Goal: Complete application form: Complete application form

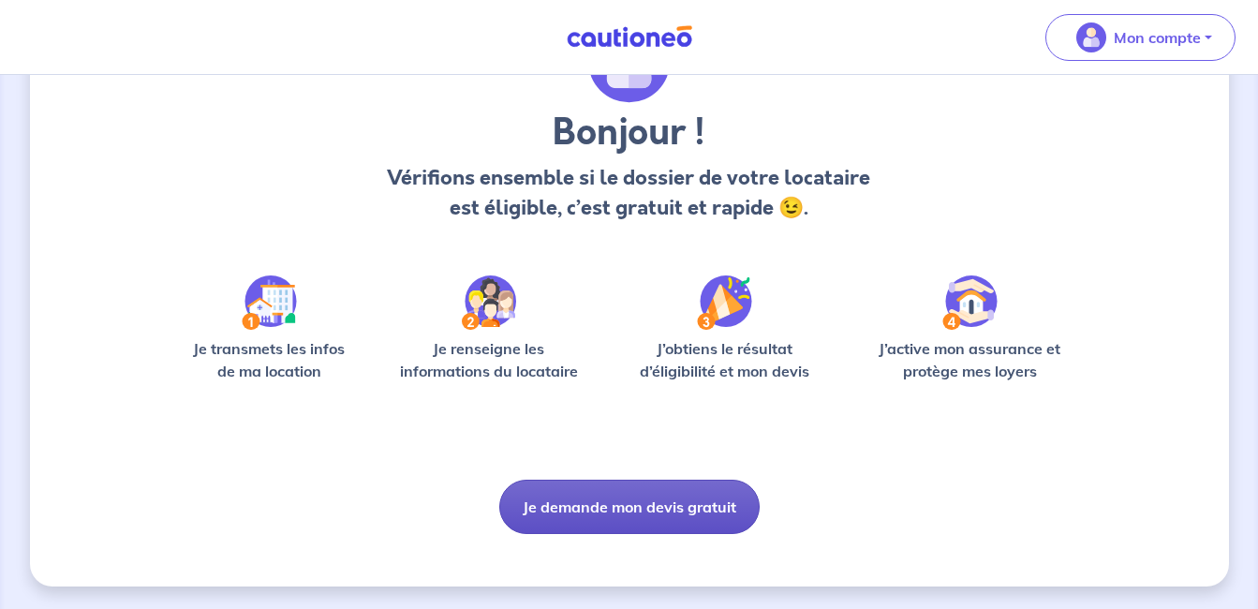
click at [613, 488] on button "Je demande mon devis gratuit" at bounding box center [629, 507] width 260 height 54
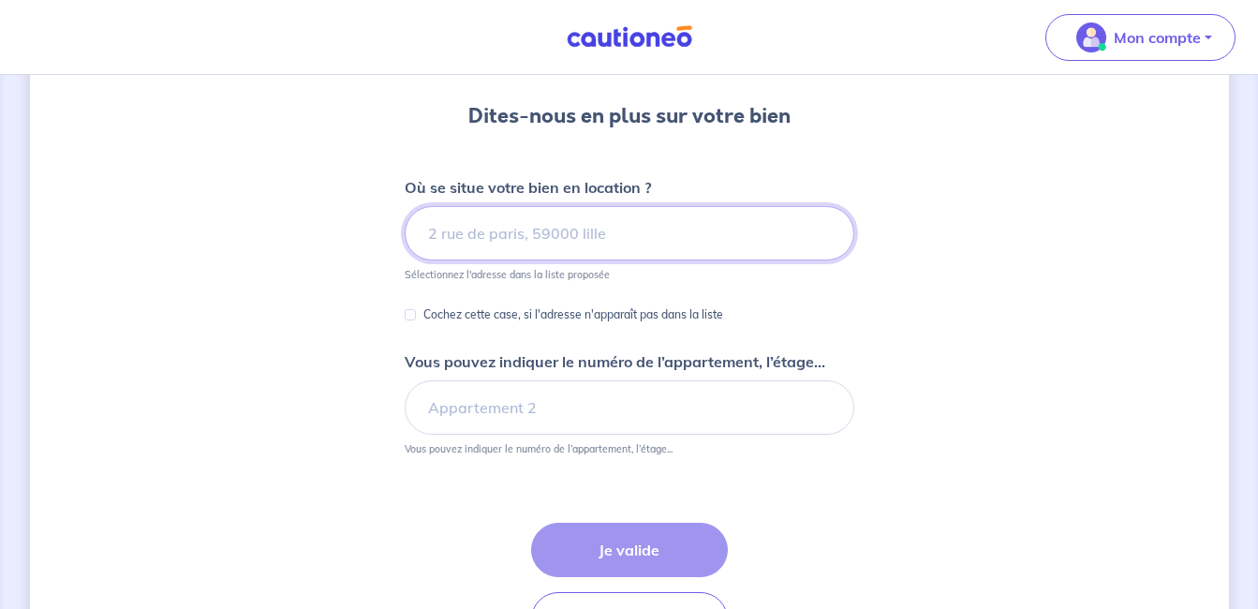
scroll to position [159, 0]
type input "77000"
click at [887, 334] on div "Dites-nous en plus sur votre bien Où se situe votre bien en location ? 77000 Sé…" at bounding box center [629, 325] width 1199 height 774
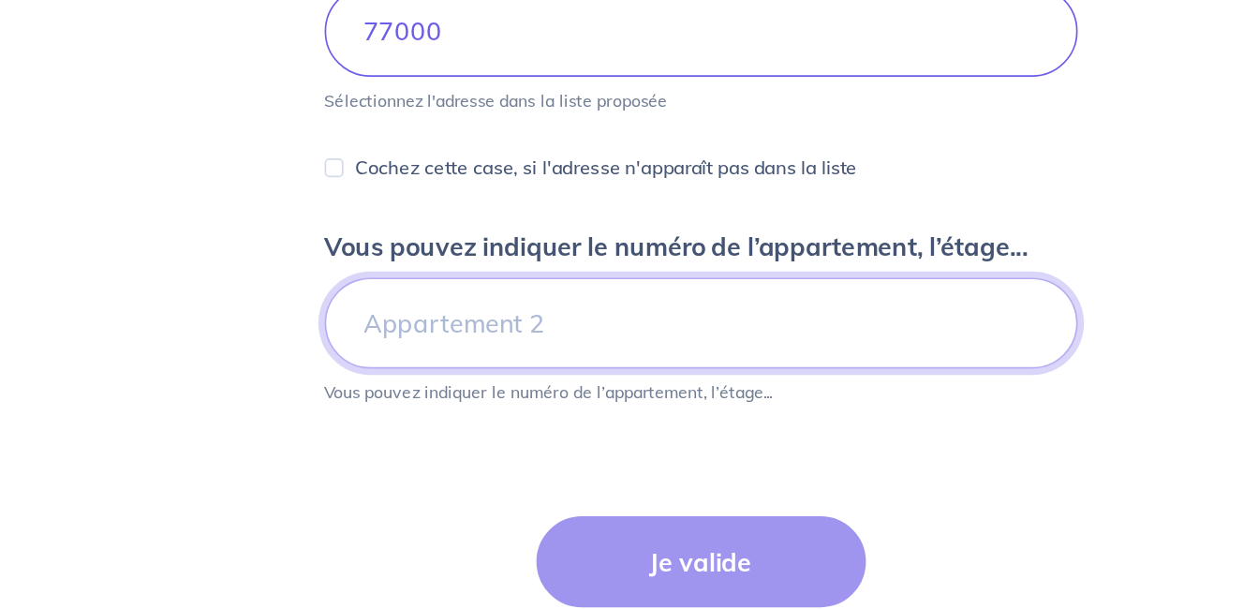
click at [545, 416] on input "Vous pouvez indiquer le numéro de l’appartement, l’étage..." at bounding box center [630, 406] width 450 height 54
click at [476, 406] on input "2eme etage Gauche" at bounding box center [630, 406] width 450 height 54
type input "2eme étage Gauche"
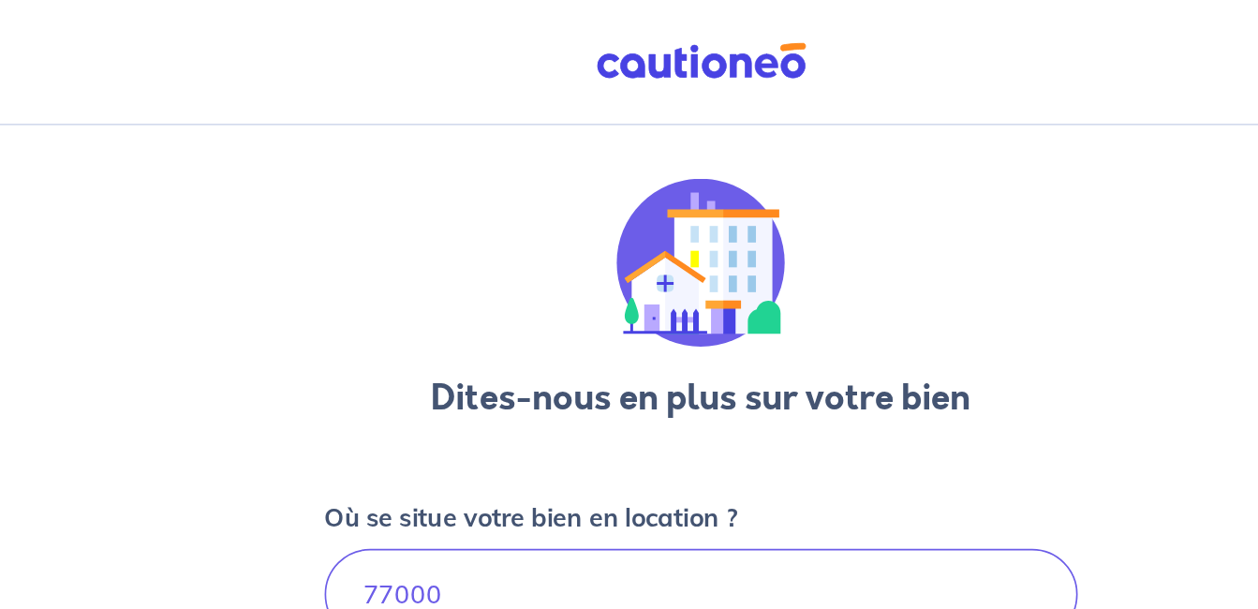
scroll to position [0, 0]
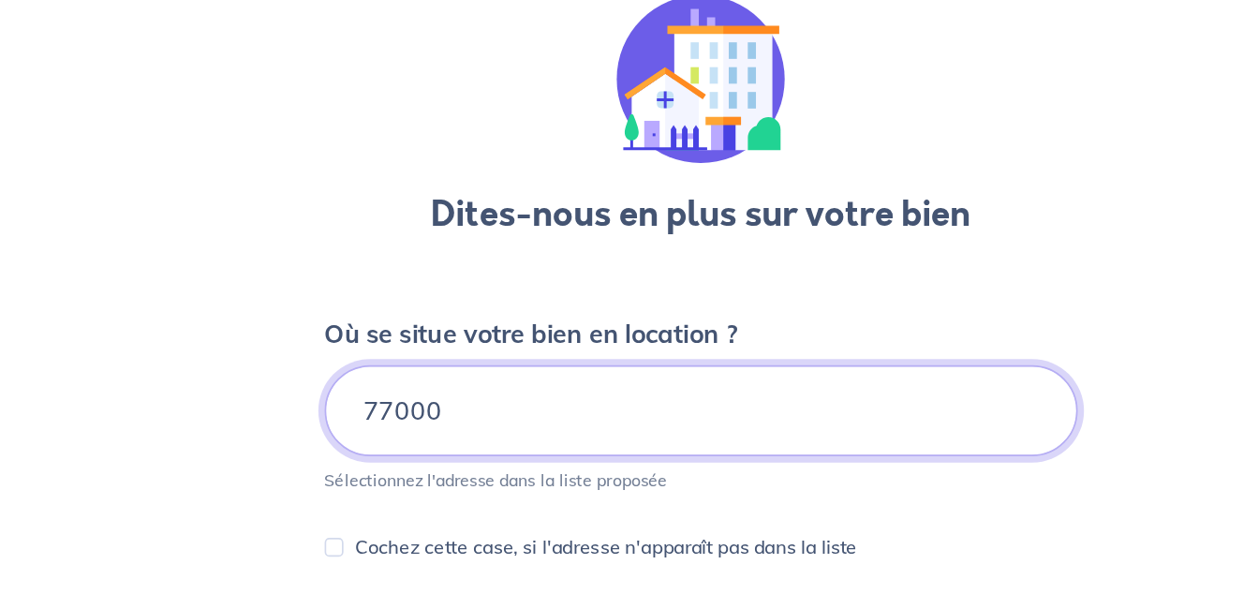
click at [424, 394] on input "77000" at bounding box center [630, 391] width 450 height 54
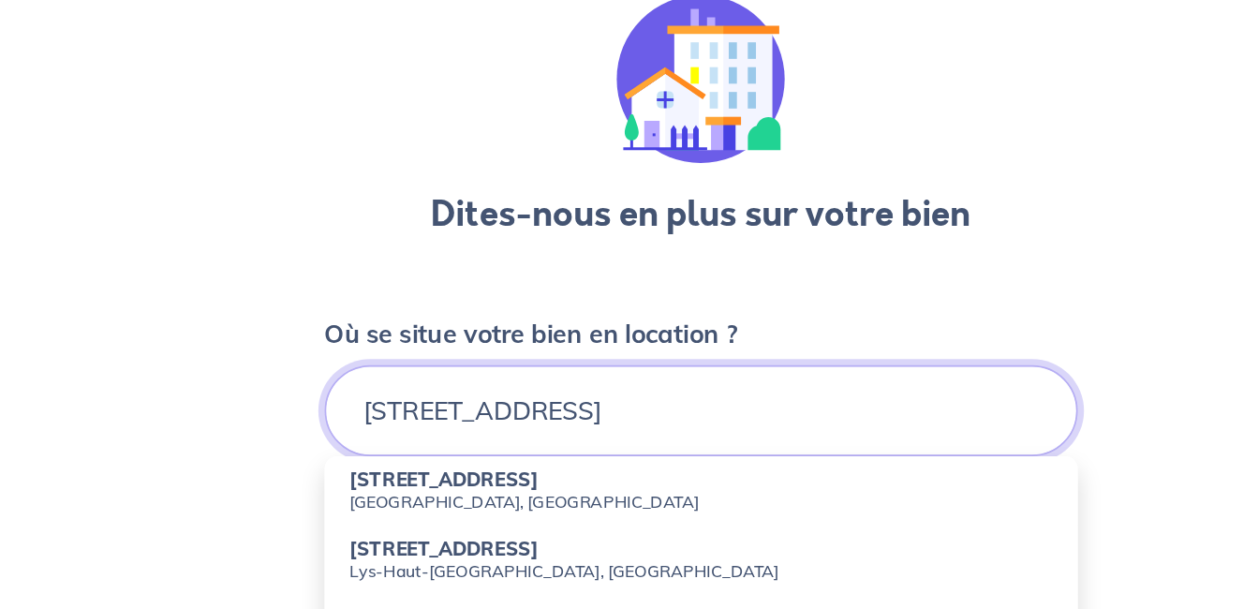
click at [697, 388] on input "[STREET_ADDRESS]" at bounding box center [630, 391] width 450 height 54
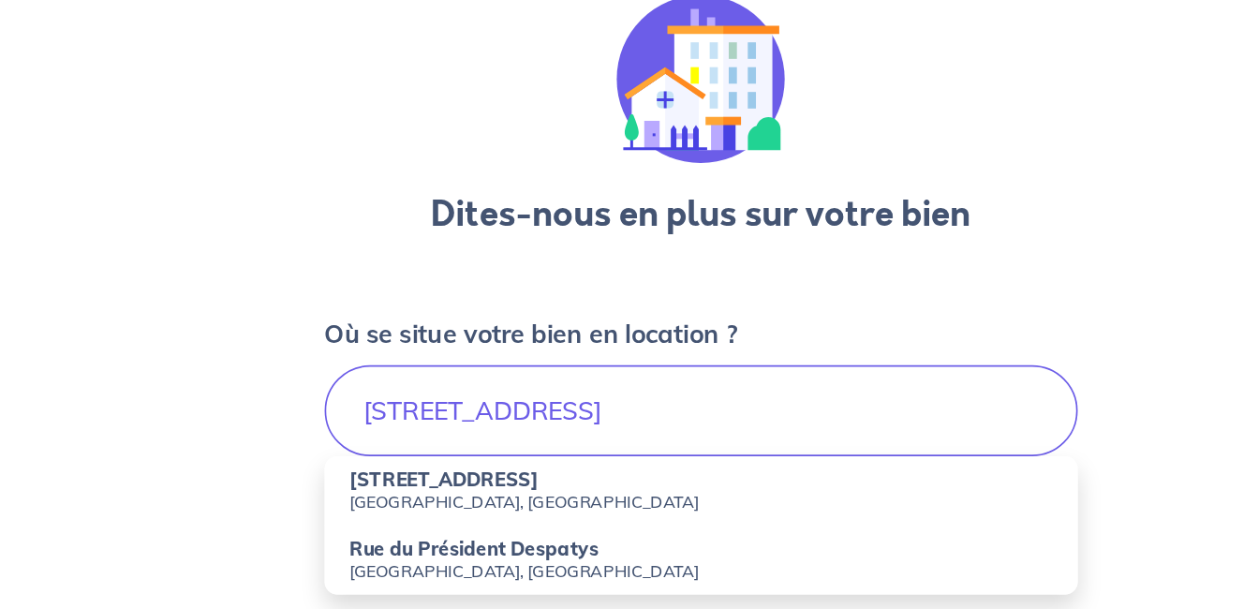
drag, startPoint x: 605, startPoint y: 399, endPoint x: 874, endPoint y: 360, distance: 271.8
click at [874, 360] on div "Dites-nous en plus sur votre bien Où se situe votre bien en location ? [STREET_…" at bounding box center [629, 525] width 1199 height 856
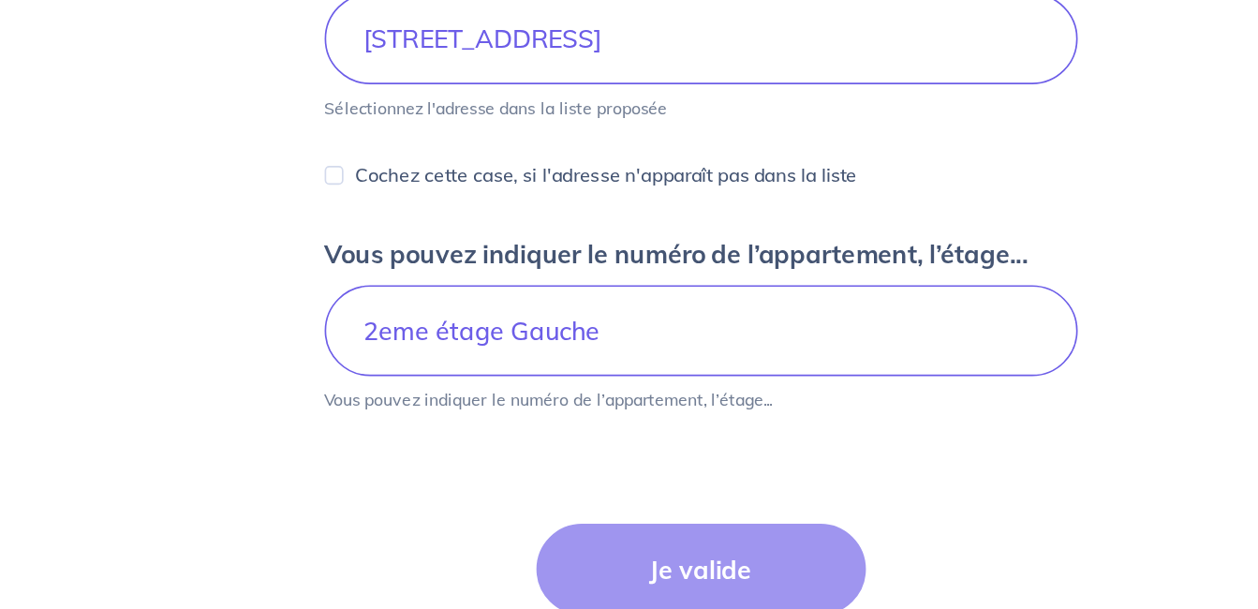
scroll to position [122, 0]
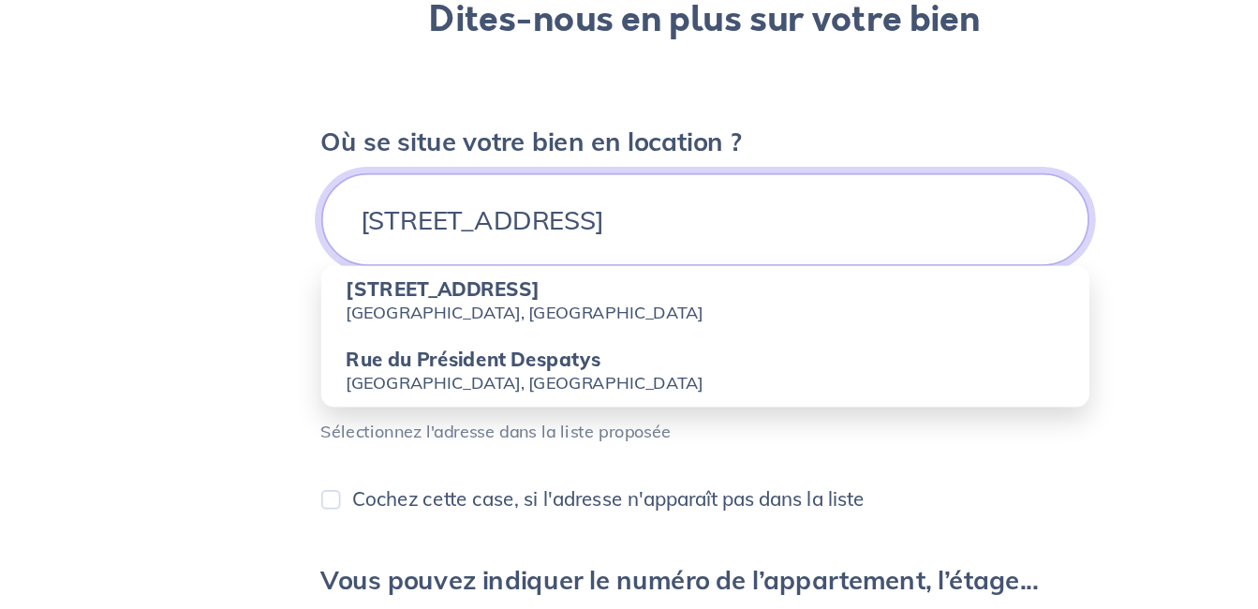
click at [585, 267] on input "[STREET_ADDRESS]" at bounding box center [630, 269] width 450 height 54
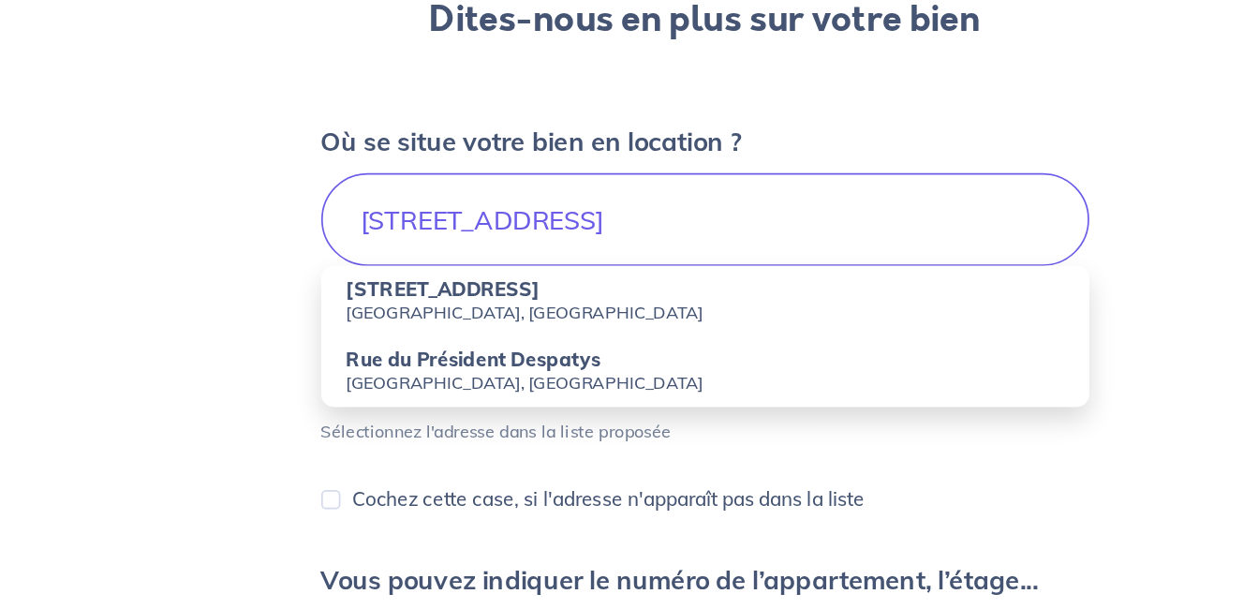
click at [495, 315] on strong "[STREET_ADDRESS]" at bounding box center [476, 310] width 113 height 14
type input "[STREET_ADDRESS][PERSON_NAME]"
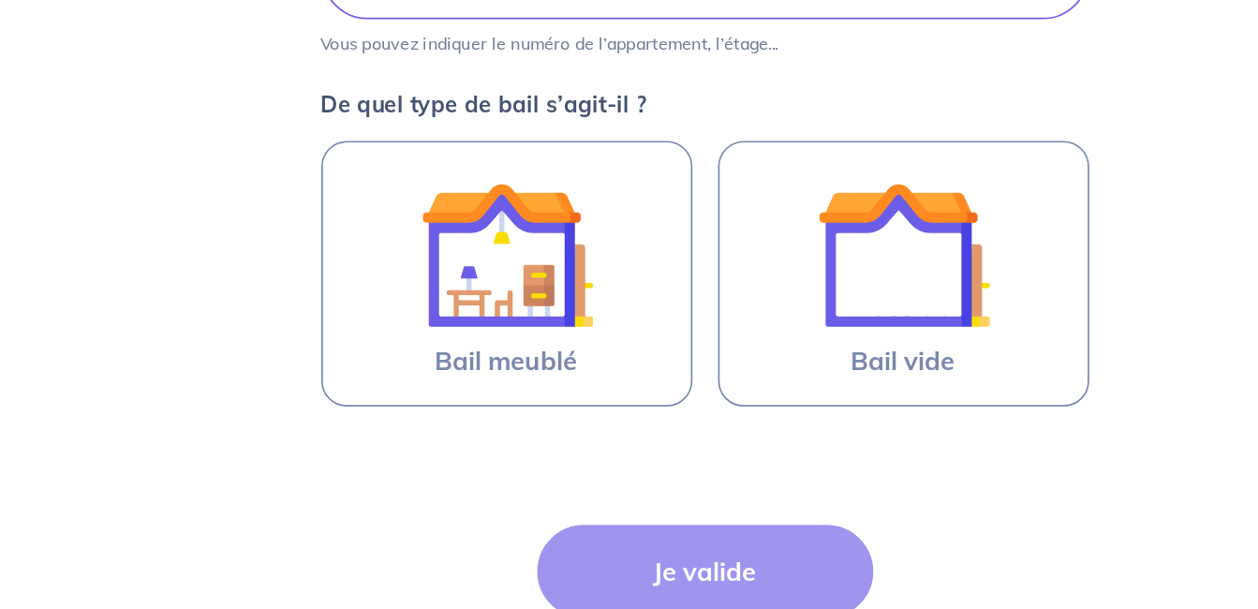
scroll to position [334, 0]
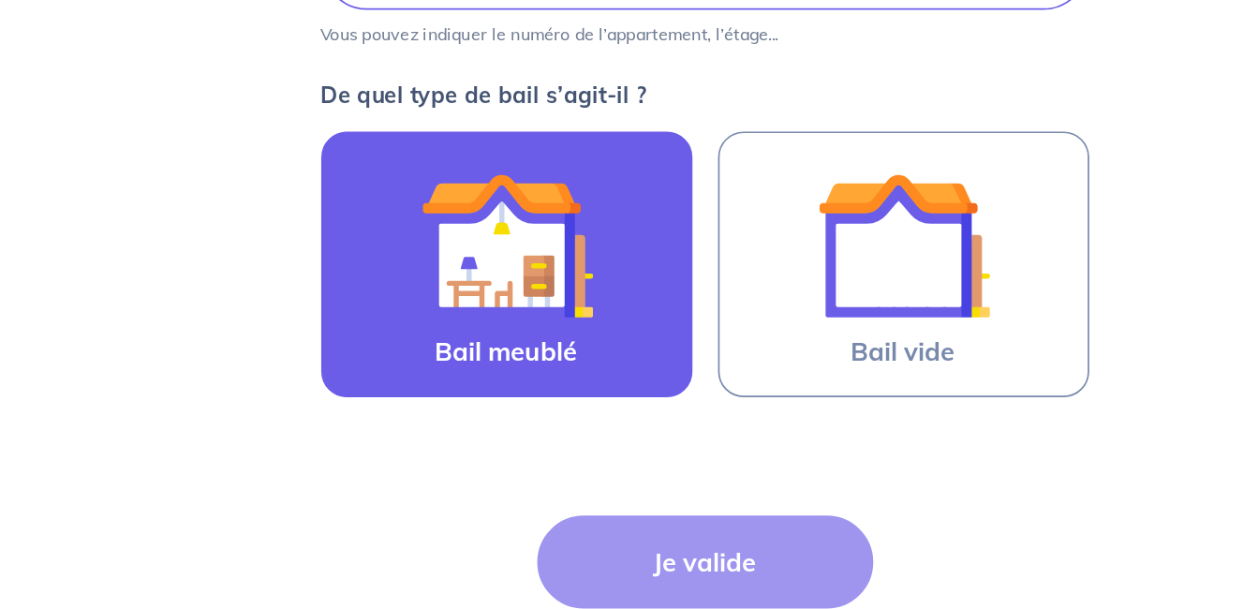
click at [525, 432] on img at bounding box center [513, 395] width 101 height 101
click at [0, 0] on input "Bail meublé" at bounding box center [0, 0] width 0 height 0
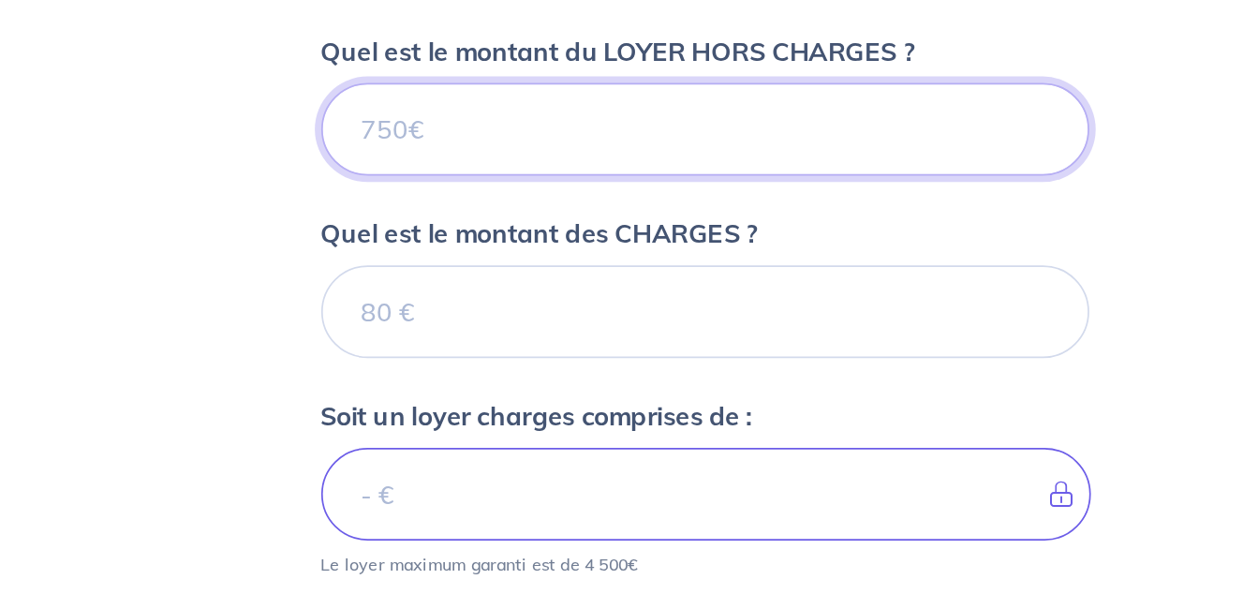
scroll to position [623, 0]
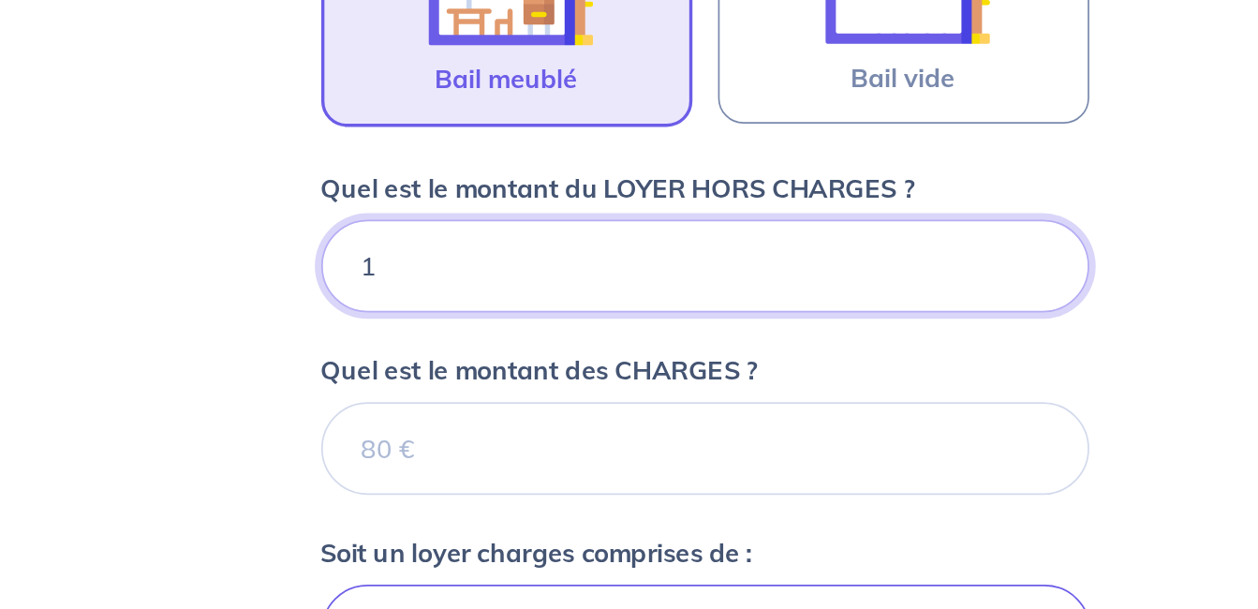
type input "10"
type input "1030"
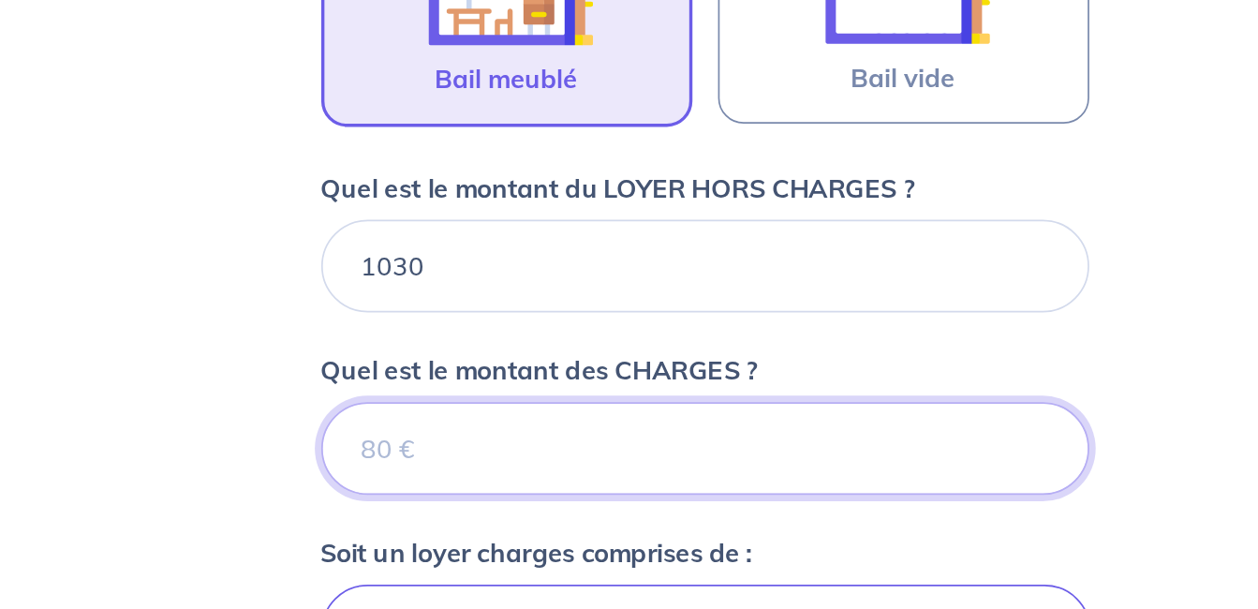
click at [535, 392] on input "Quel est le montant des CHARGES ?" at bounding box center [630, 386] width 450 height 54
type input "1"
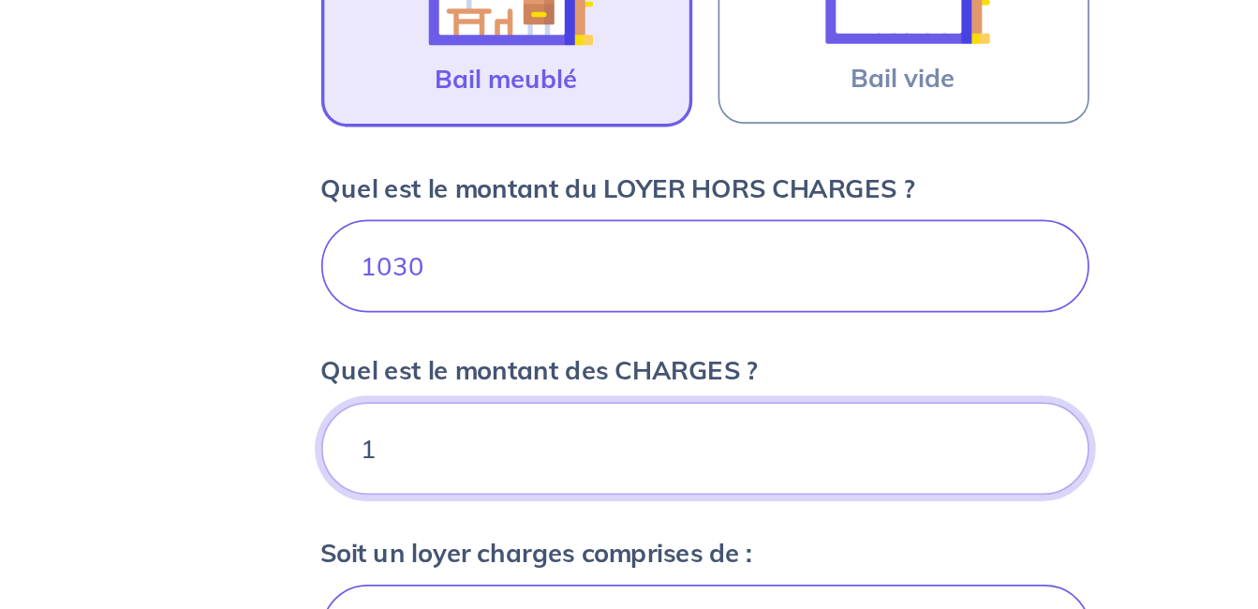
type input "1031"
type input "160"
type input "1190"
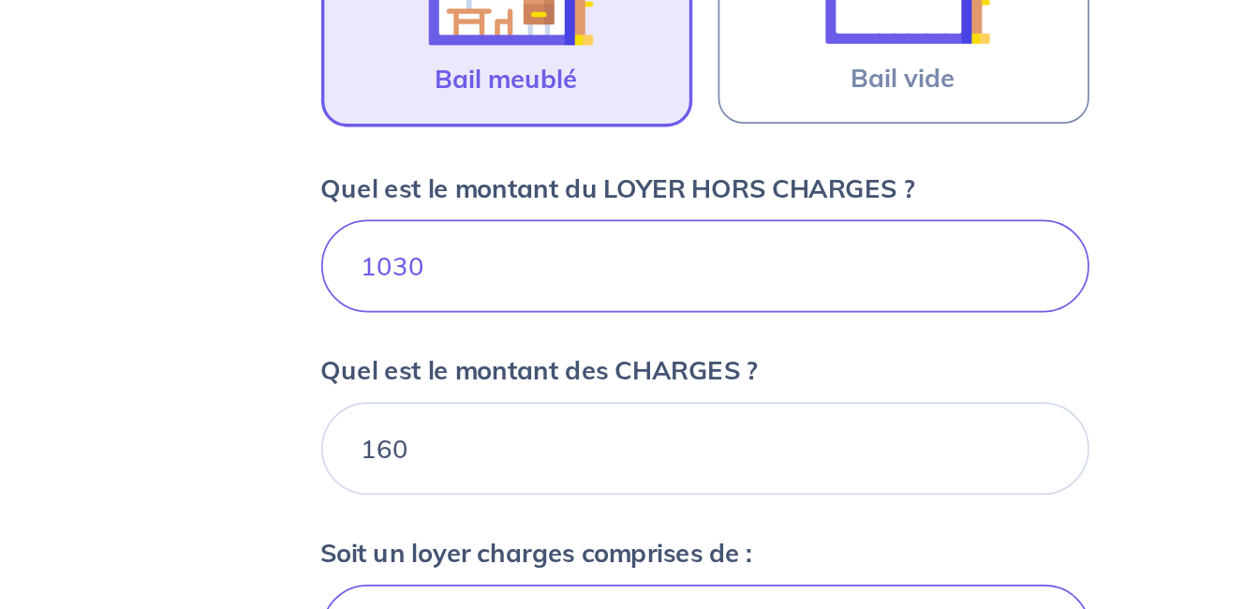
click at [904, 334] on div "Dites-nous en plus sur votre bien Où se situe votre bien en location ? [STREET_…" at bounding box center [629, 200] width 1199 height 1452
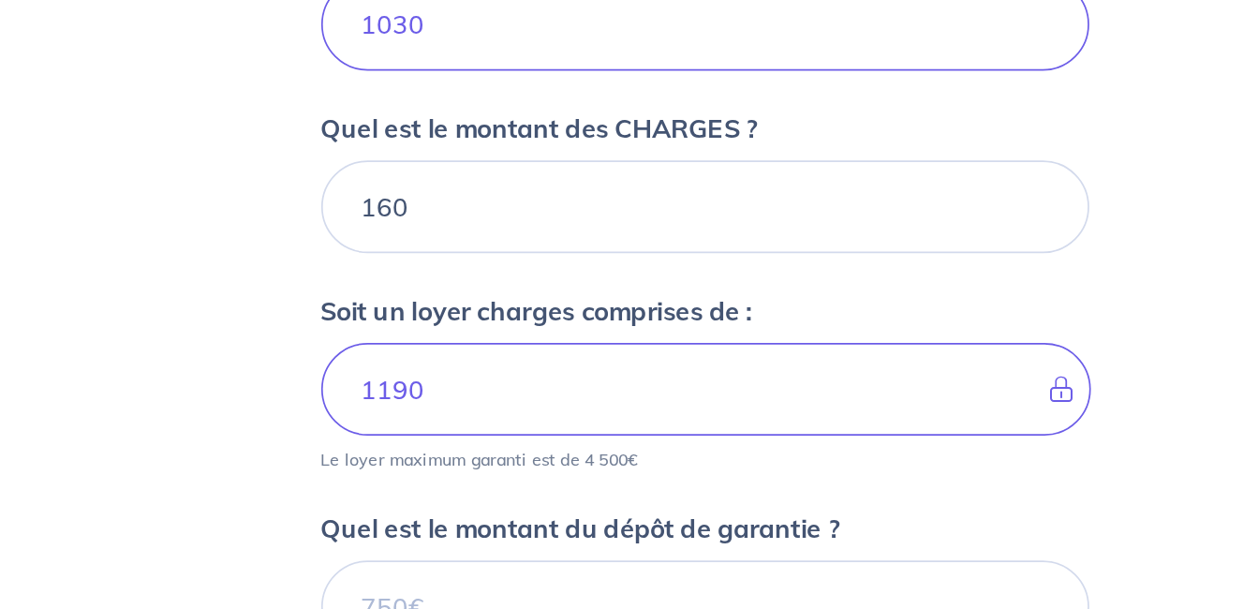
scroll to position [643, 0]
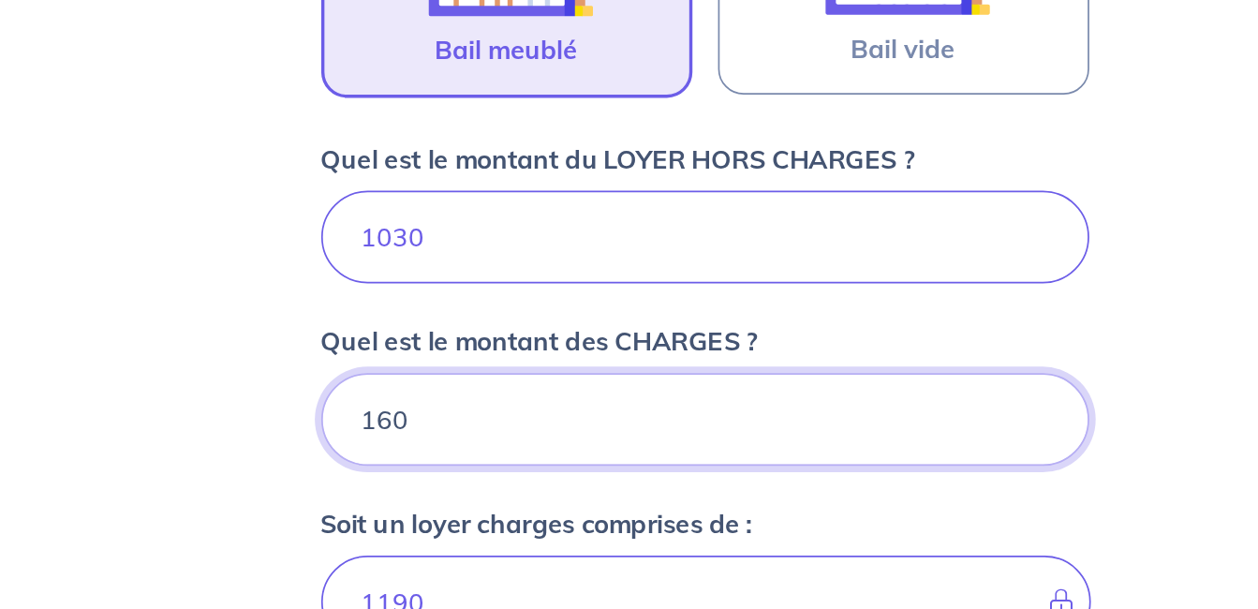
click at [445, 373] on input "160" at bounding box center [630, 366] width 450 height 54
type input "10"
type input "1040"
type input "150"
type input "1180"
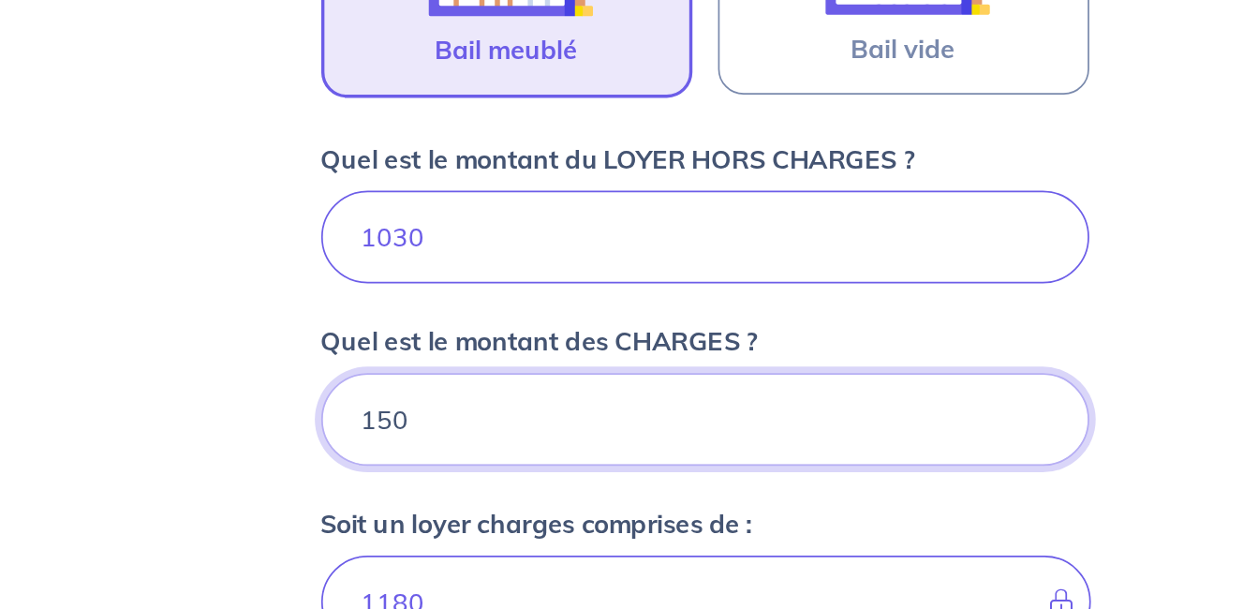
type input "150"
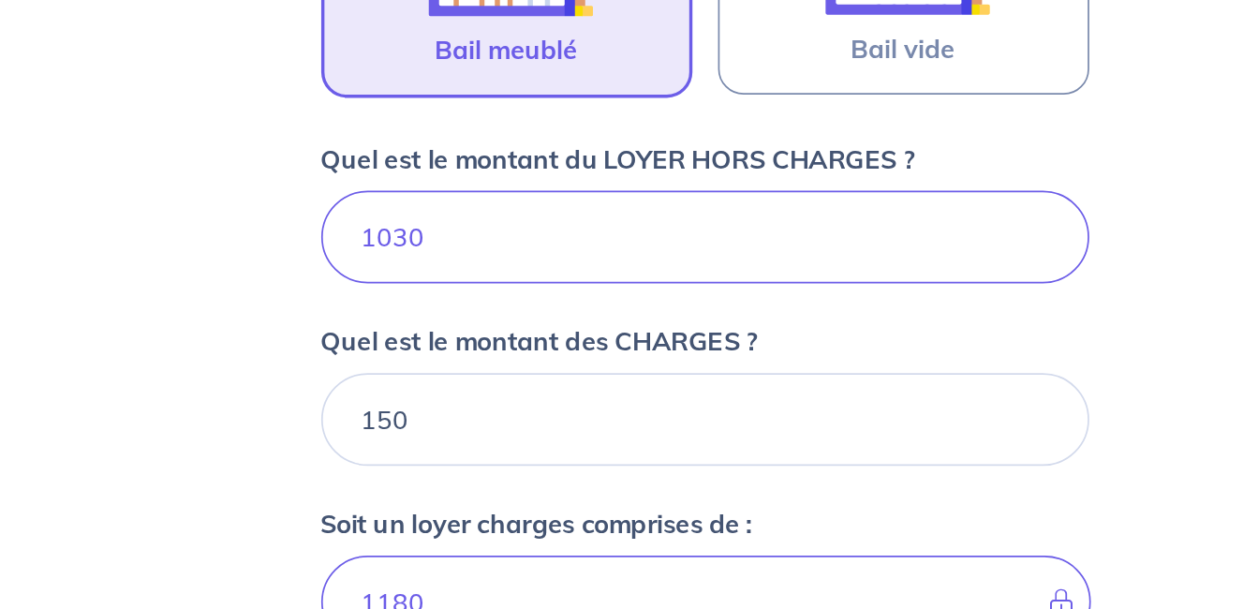
click at [890, 381] on div "Dites-nous en plus sur votre bien Où se situe votre bien en location ? [STREET_…" at bounding box center [629, 181] width 1199 height 1452
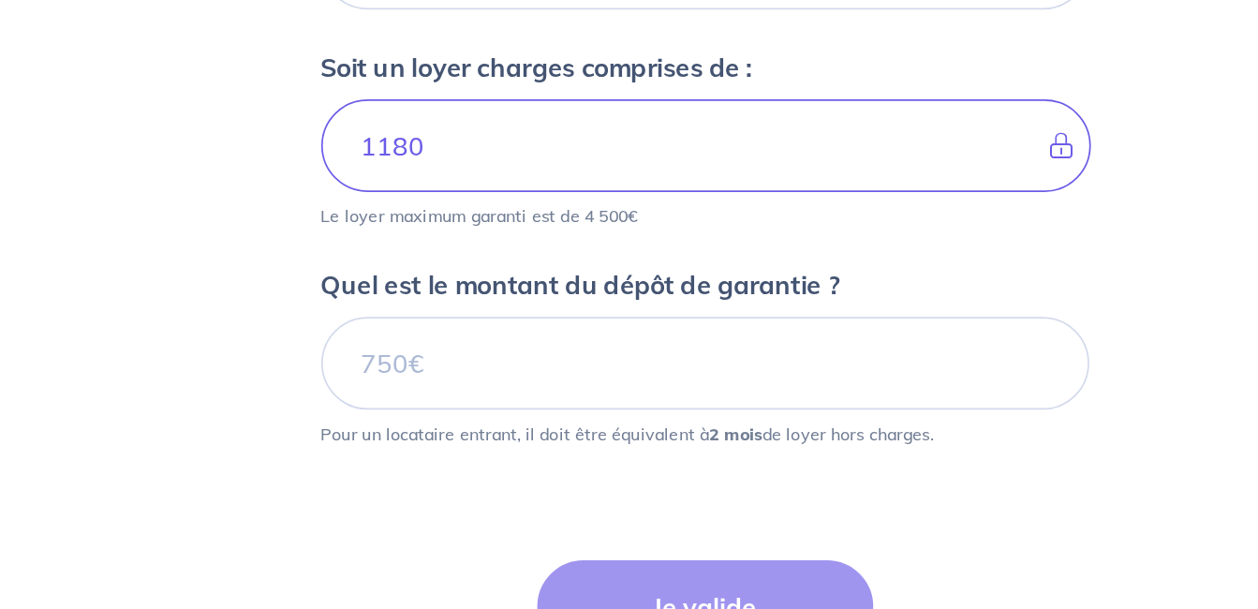
scroll to position [807, 0]
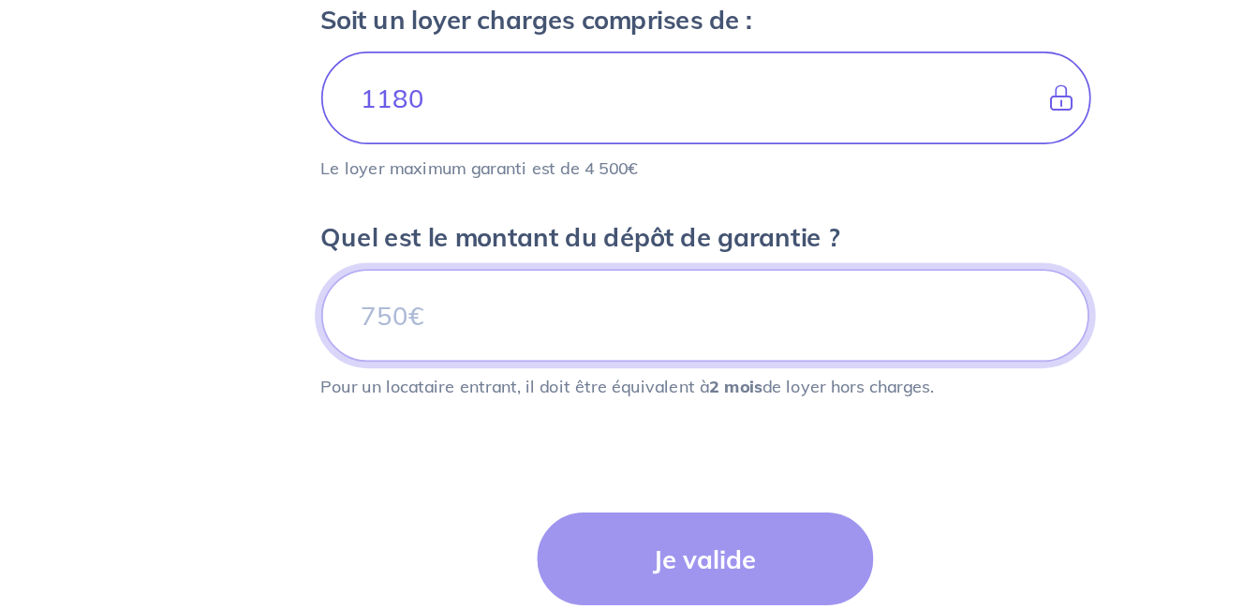
click at [567, 430] on input "Quel est le montant du dépôt de garantie ?" at bounding box center [630, 436] width 450 height 54
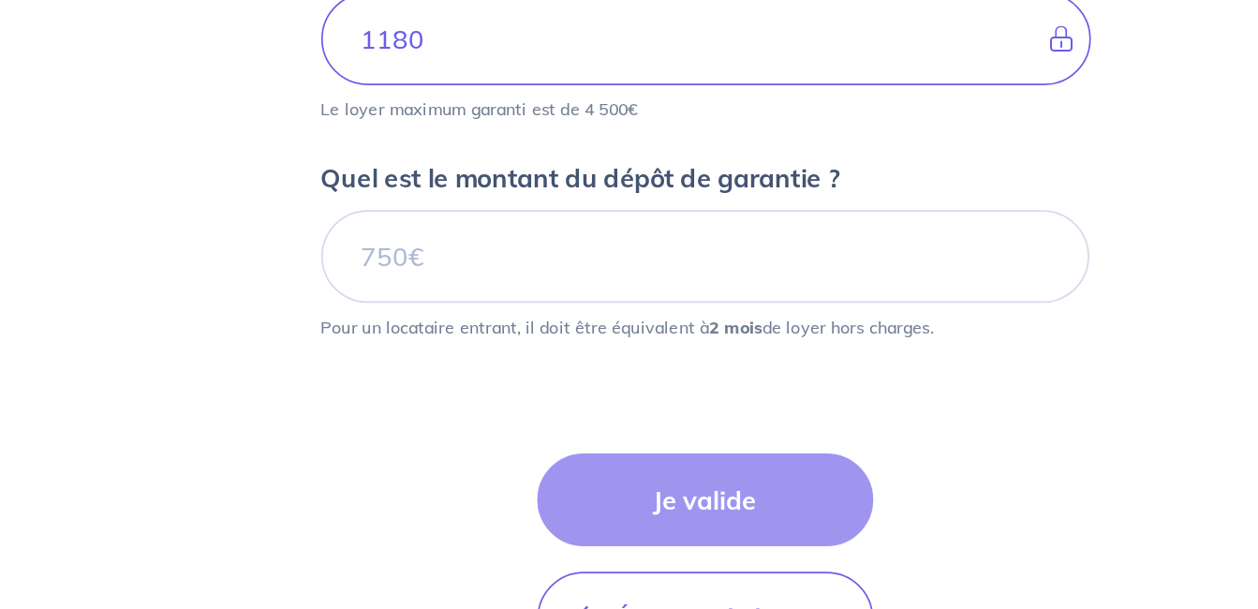
scroll to position [855, 0]
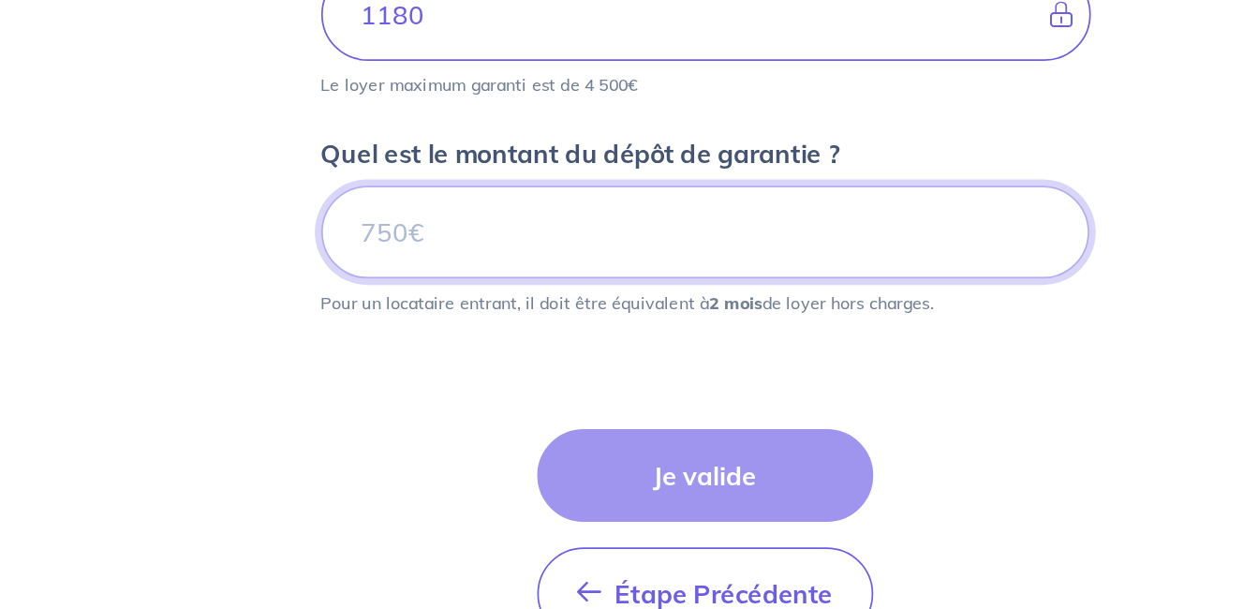
click at [535, 392] on input "Quel est le montant du dépôt de garantie ?" at bounding box center [630, 388] width 450 height 54
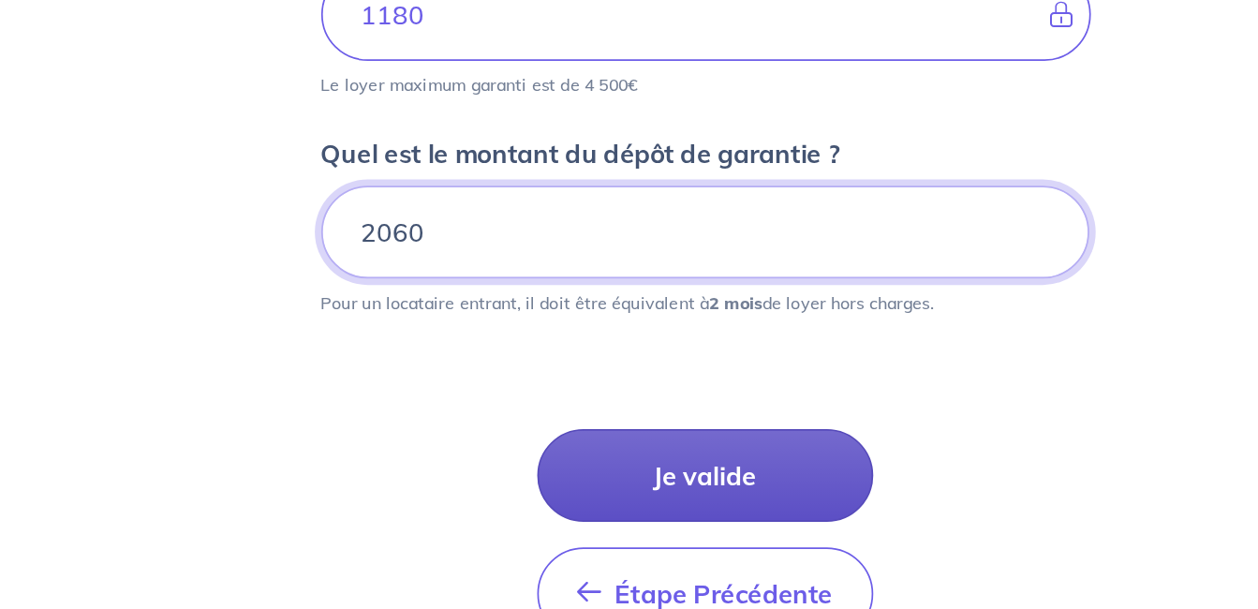
type input "2060"
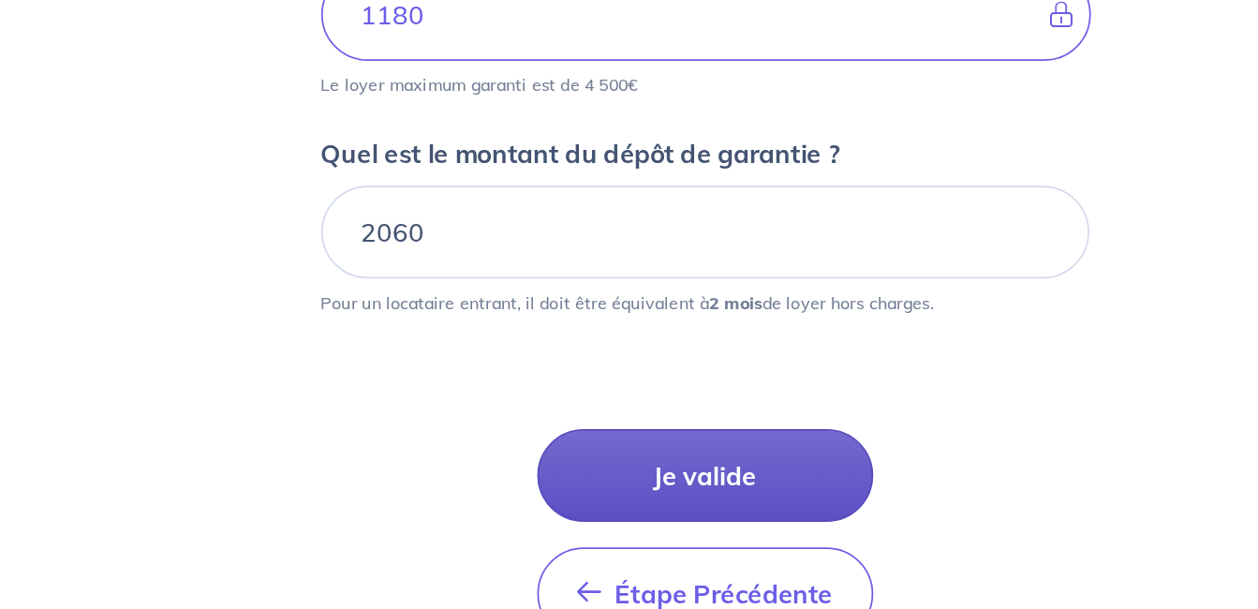
click at [641, 532] on button "Je valide" at bounding box center [629, 530] width 197 height 54
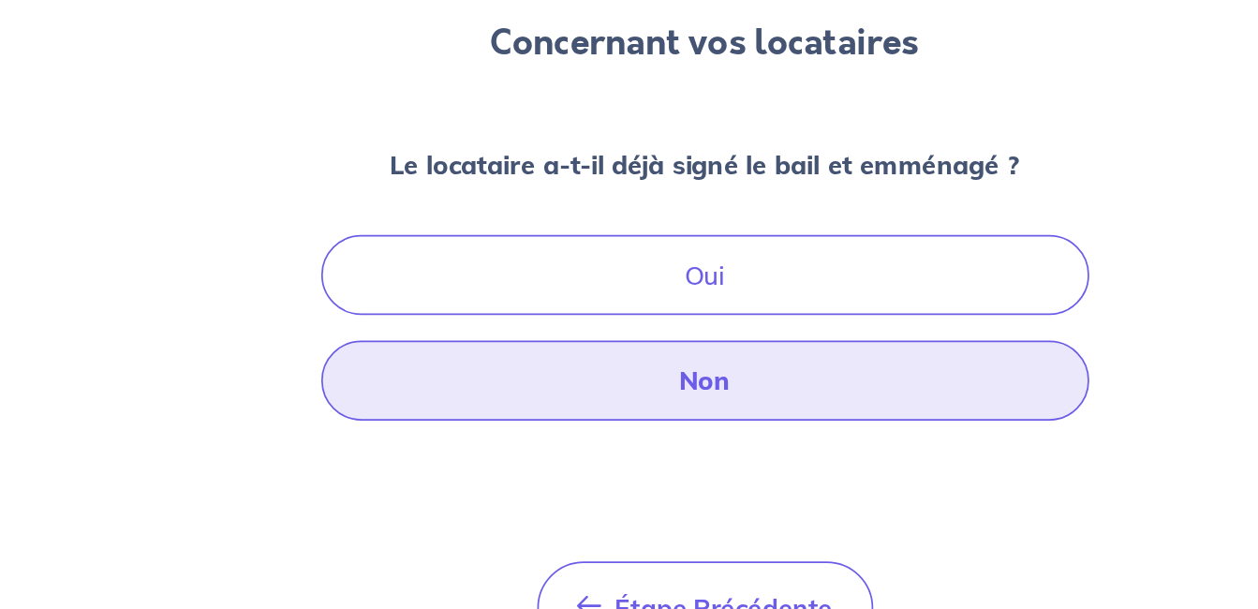
click at [649, 476] on button "Non" at bounding box center [630, 471] width 450 height 47
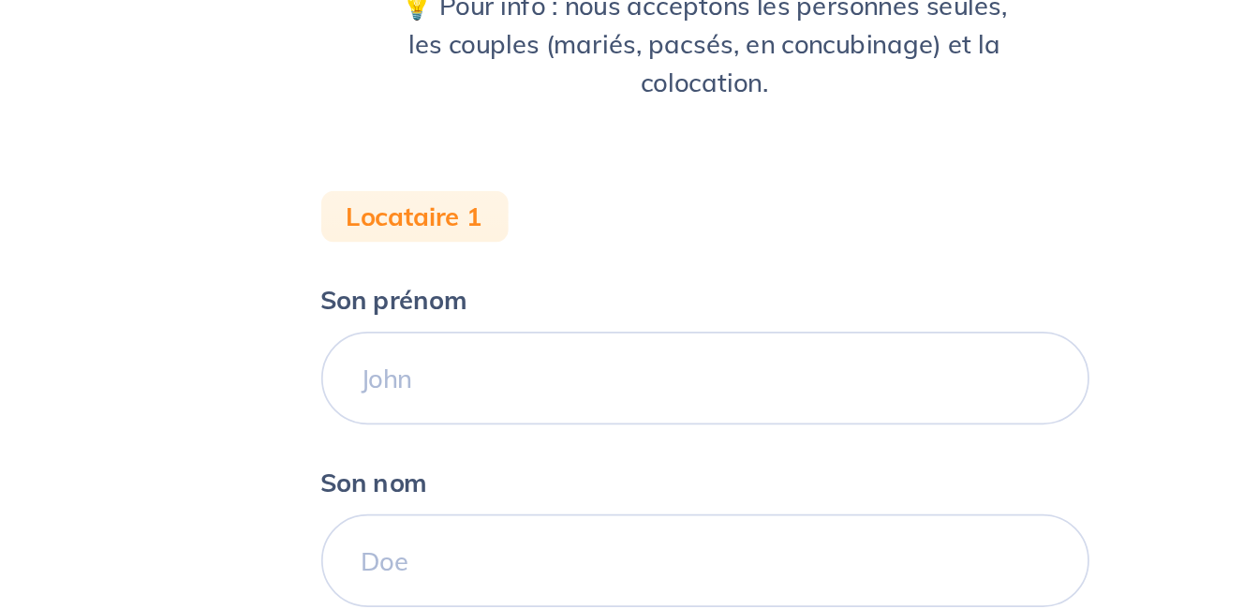
scroll to position [93, 0]
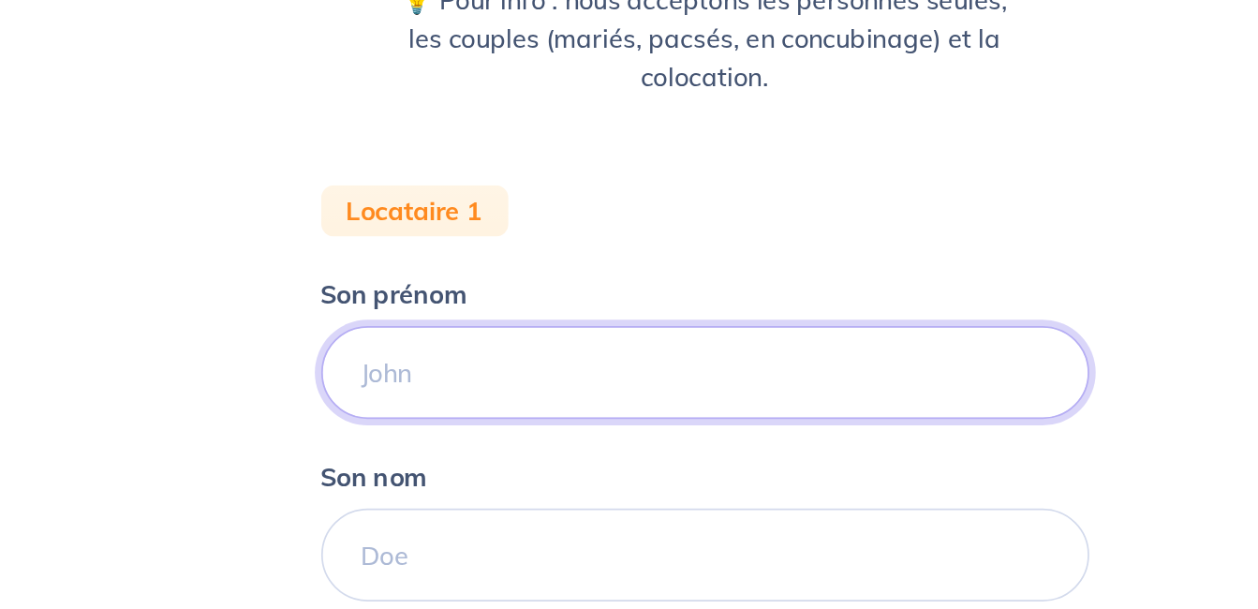
click at [576, 454] on input "Son prénom" at bounding box center [630, 470] width 450 height 54
type input "[PERSON_NAME]"
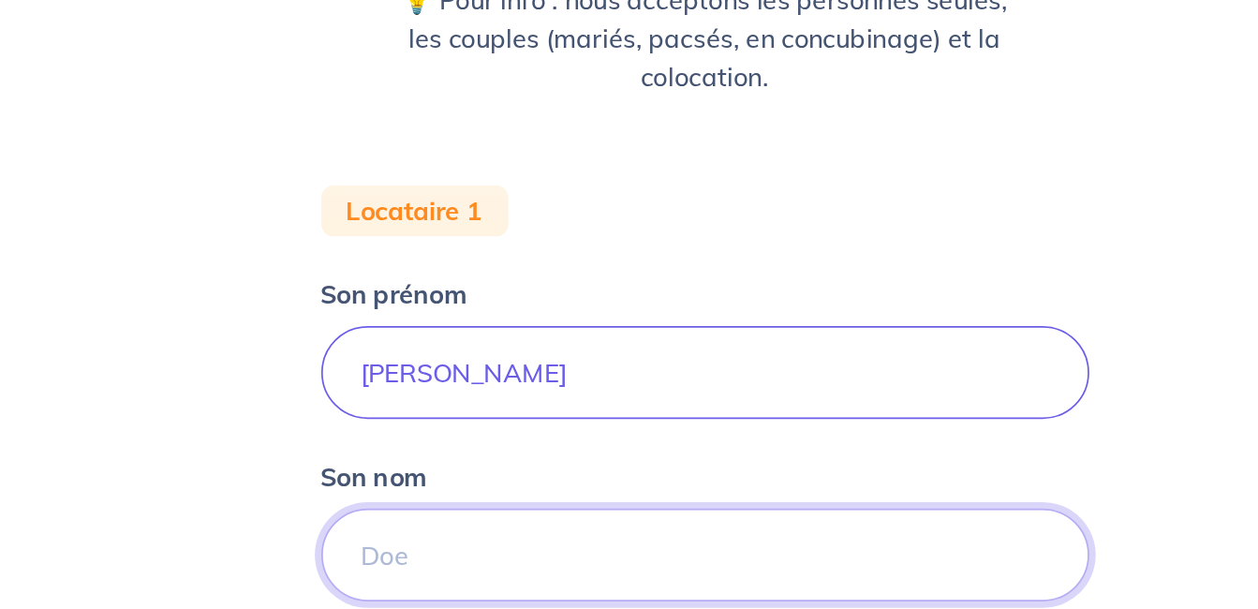
click at [472, 578] on input "Son nom" at bounding box center [630, 577] width 450 height 54
type input "DOLLE"
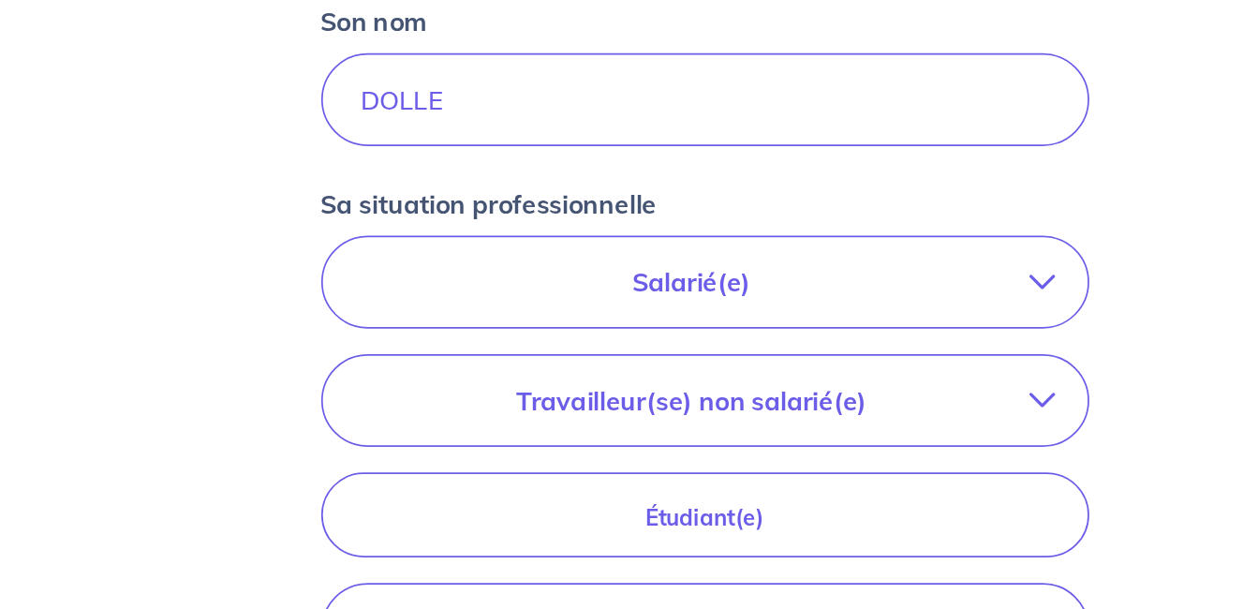
scroll to position [364, 0]
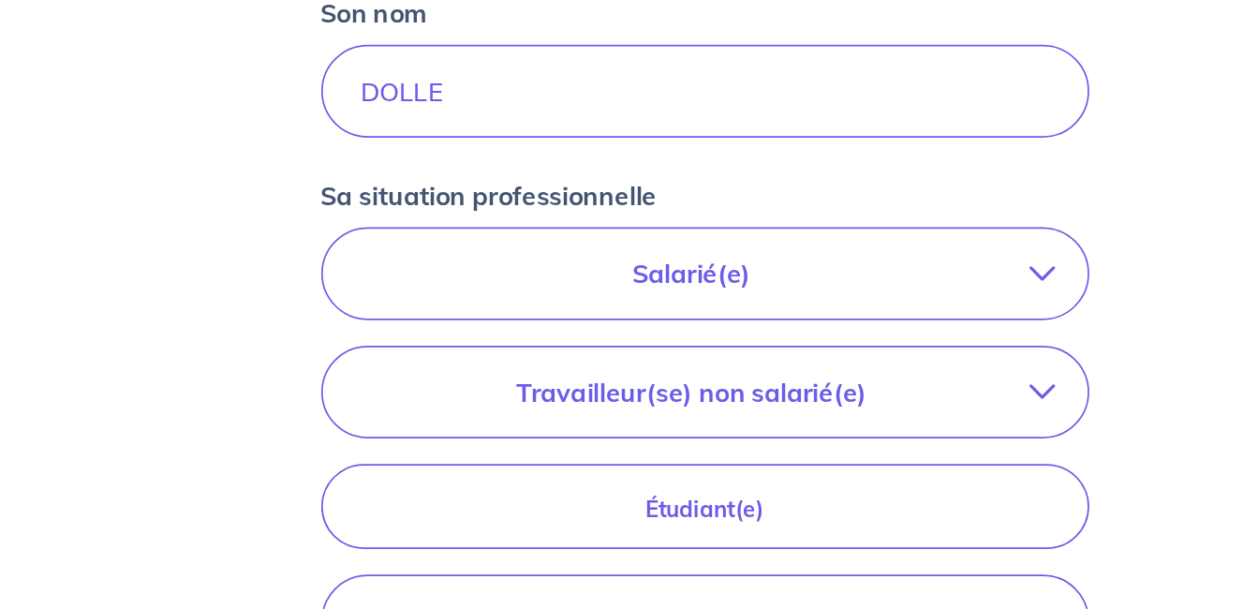
click at [673, 418] on p "Salarié(e)" at bounding box center [621, 412] width 395 height 22
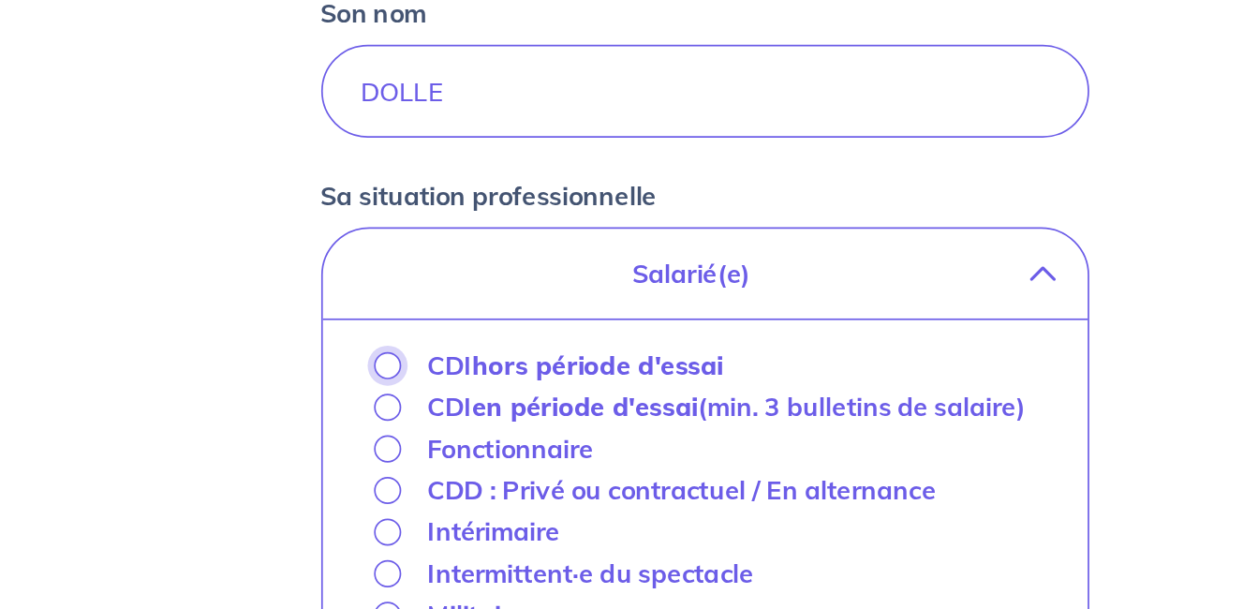
click at [448, 467] on input "CDI hors période d'essai" at bounding box center [444, 466] width 16 height 16
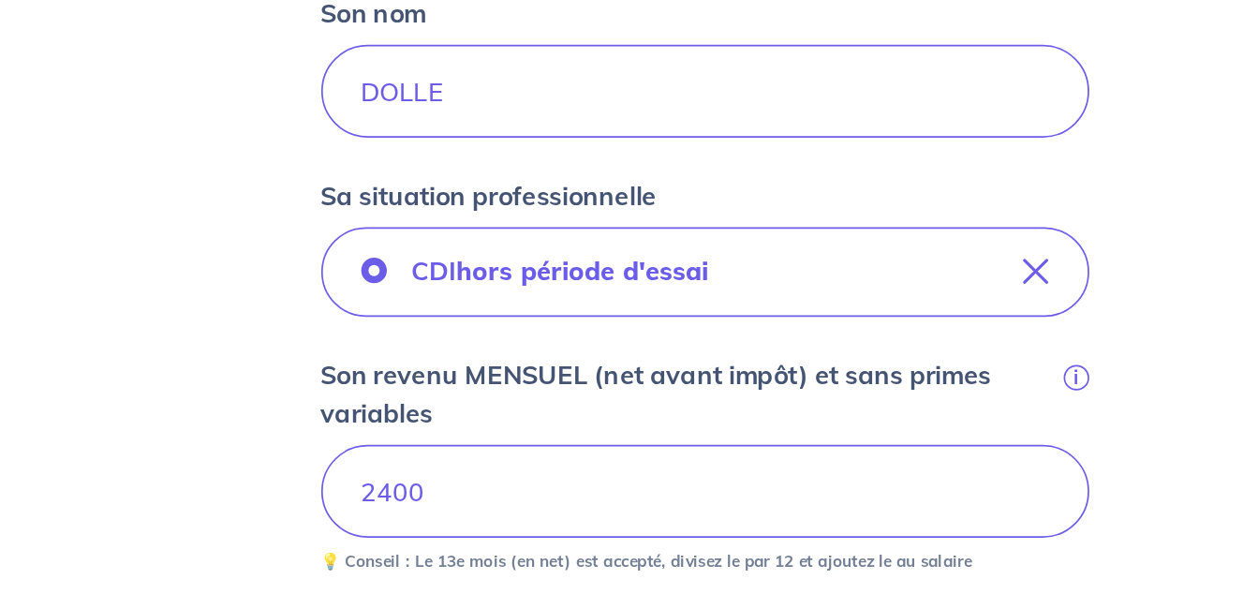
scroll to position [470, 0]
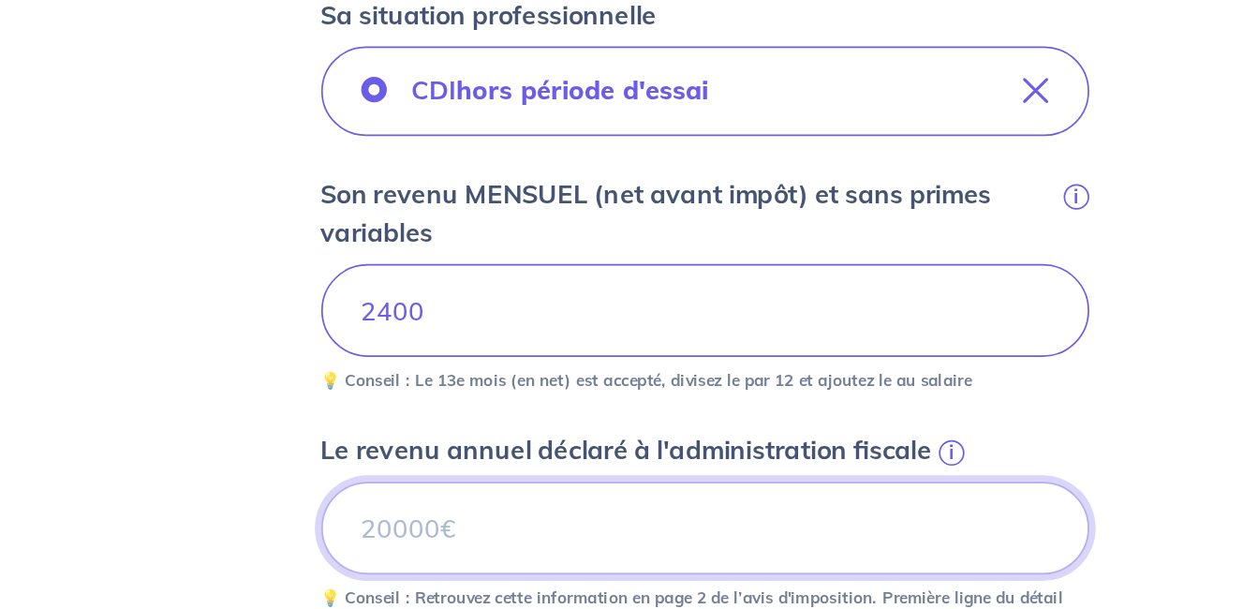
click at [510, 567] on input "Le revenu annuel déclaré à l'administration fiscale i" at bounding box center [630, 561] width 450 height 54
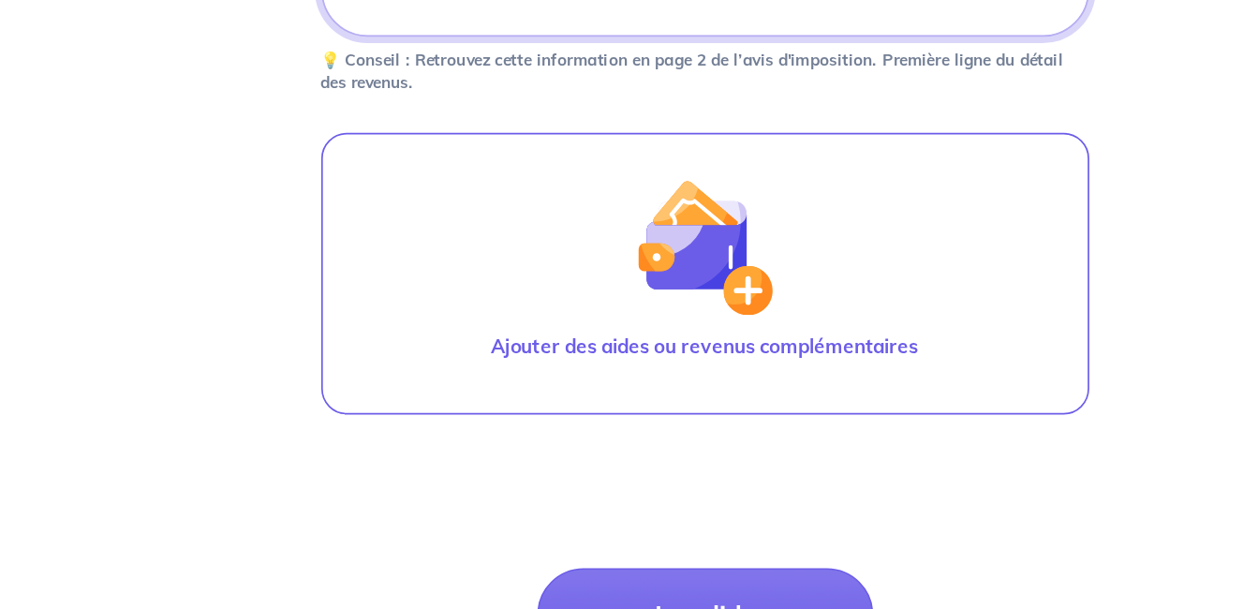
scroll to position [792, 0]
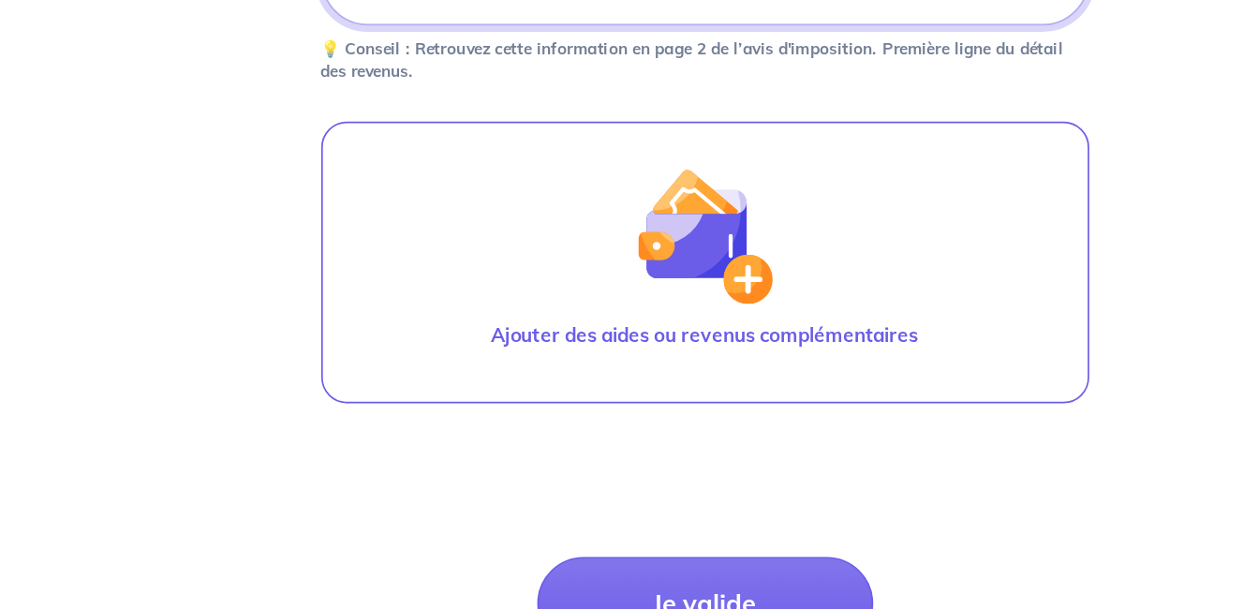
type input "28000"
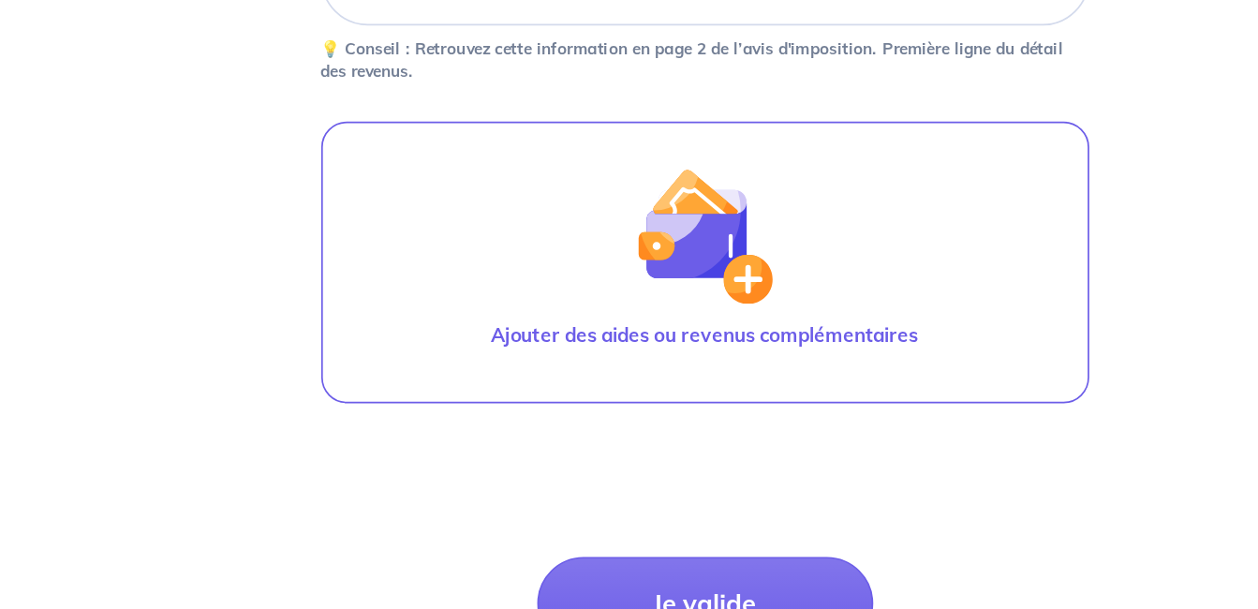
click at [337, 455] on div "Concernant vos locataires 💡 Pour info : nous acceptons les personnes seules, le…" at bounding box center [629, 38] width 1199 height 1464
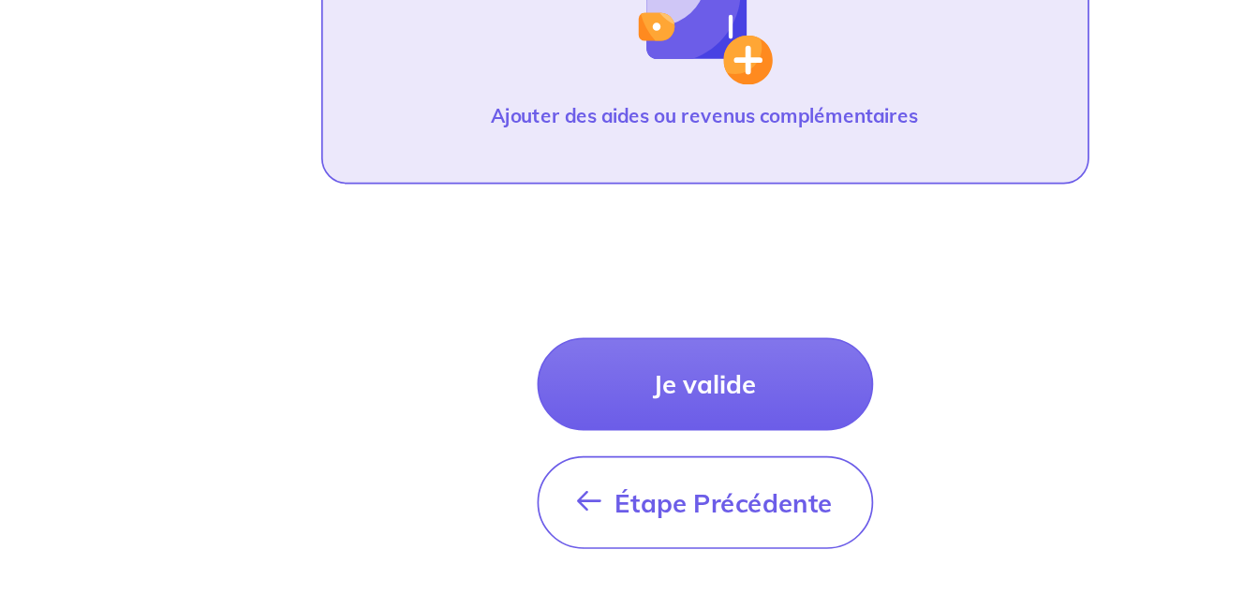
scroll to position [925, 0]
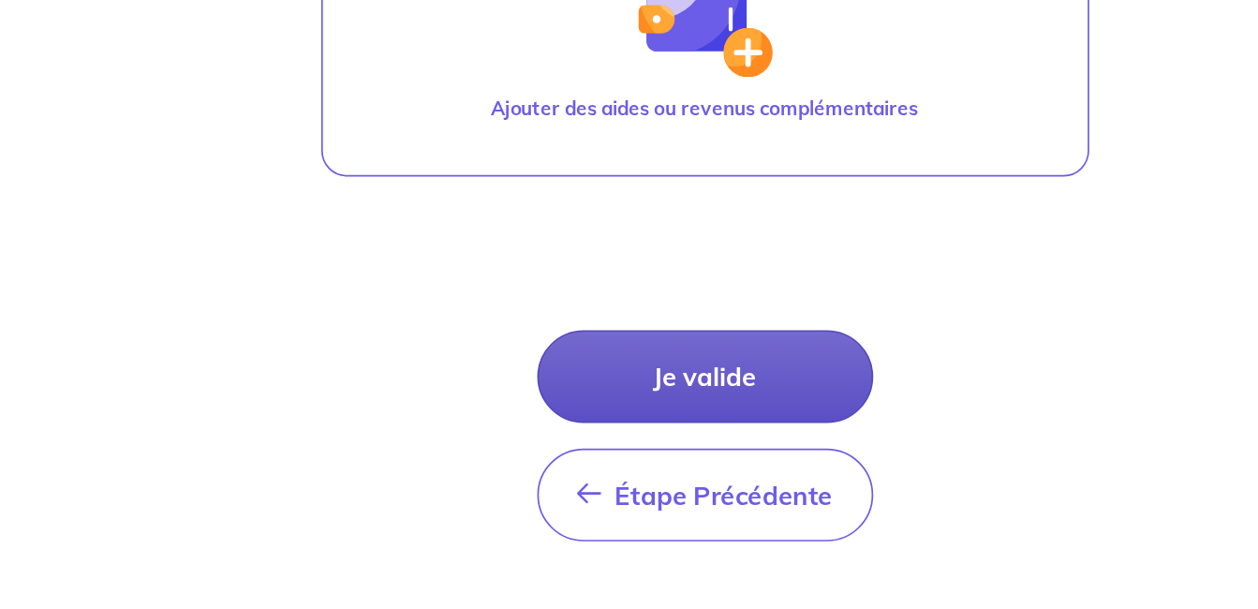
click at [632, 455] on button "Je valide" at bounding box center [629, 472] width 197 height 54
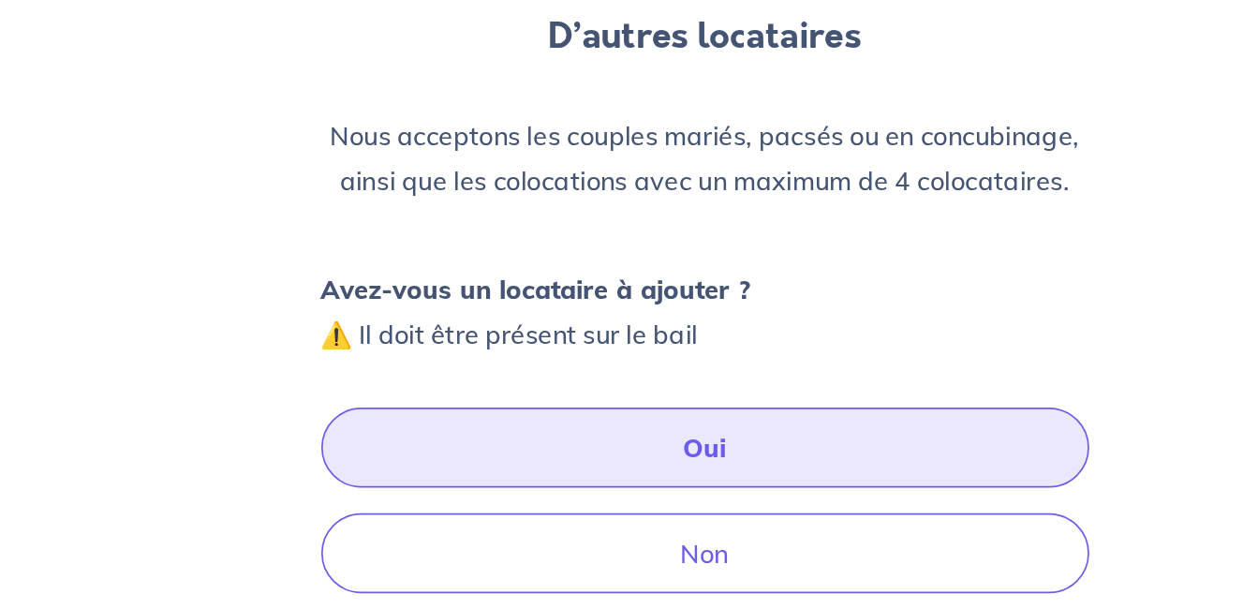
click at [628, 511] on button "Oui" at bounding box center [630, 514] width 450 height 47
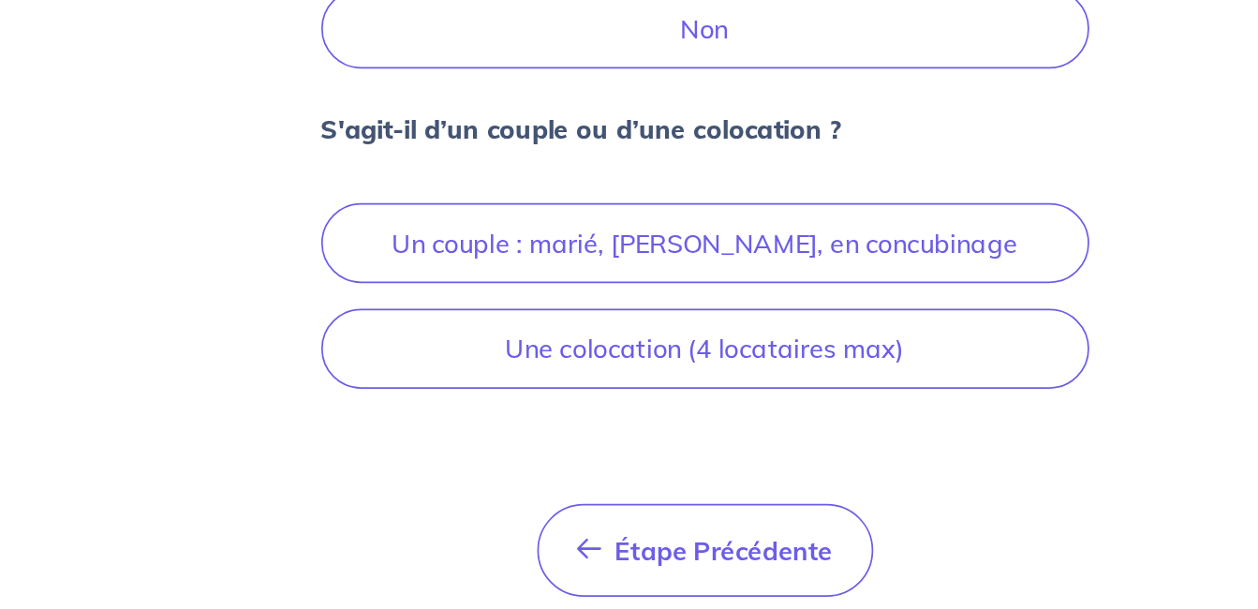
scroll to position [308, 0]
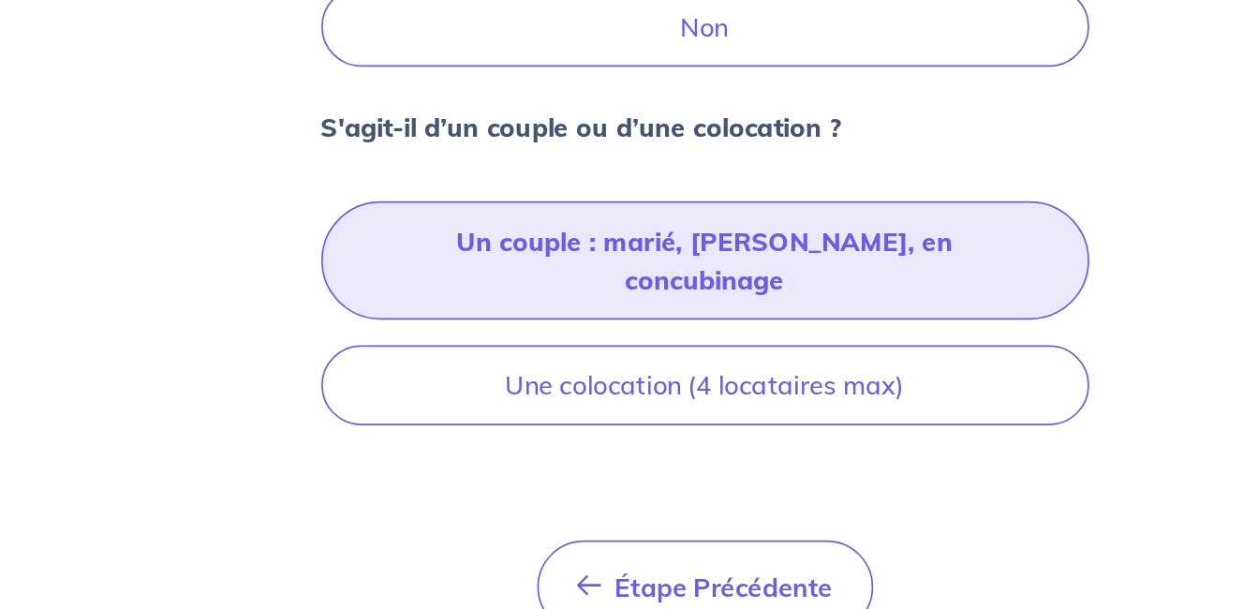
click at [661, 388] on button "Un couple : marié, [PERSON_NAME], en concubinage" at bounding box center [630, 404] width 450 height 69
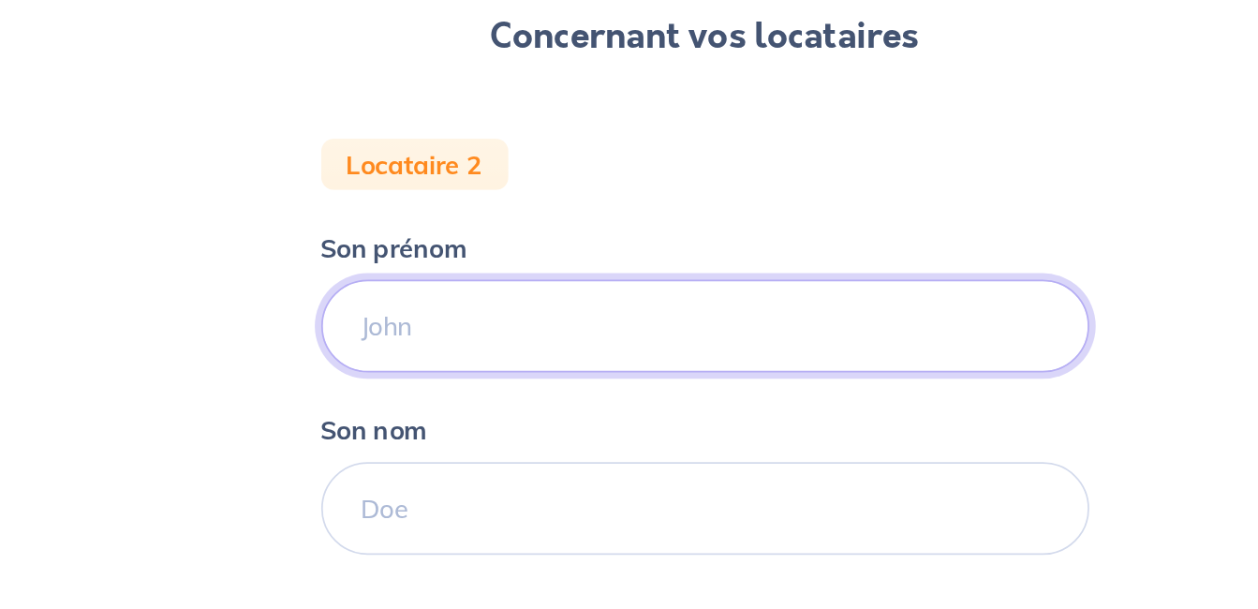
click at [497, 446] on input "Son prénom" at bounding box center [630, 443] width 450 height 54
type input "[PERSON_NAME]"
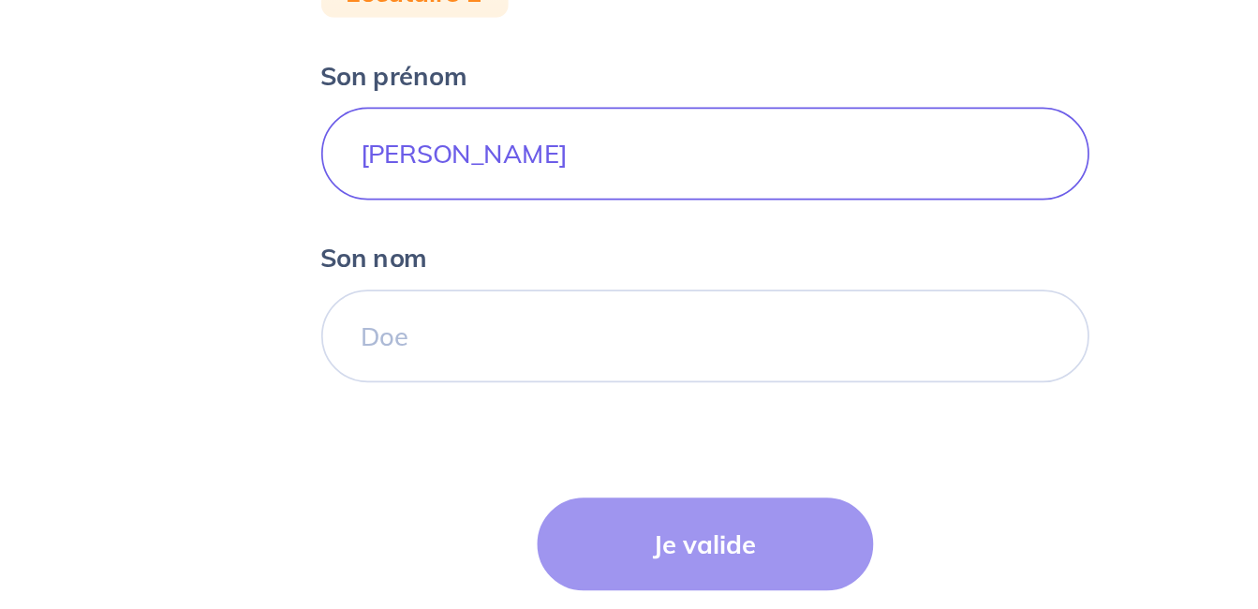
scroll to position [102, 0]
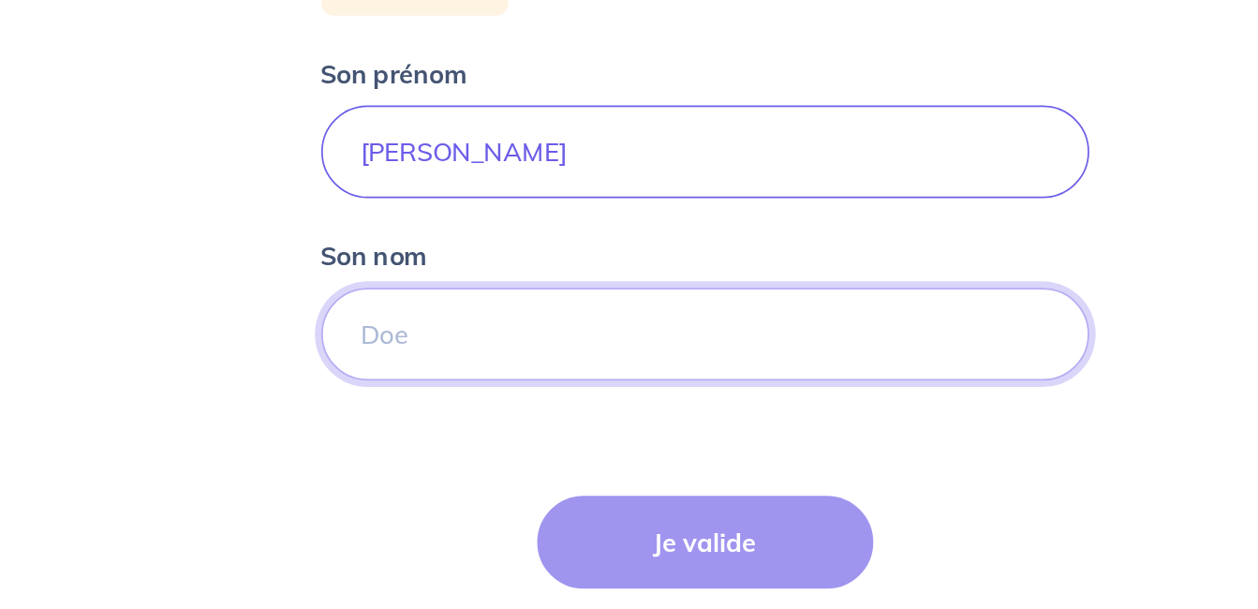
click at [497, 446] on input "Son nom" at bounding box center [630, 448] width 450 height 54
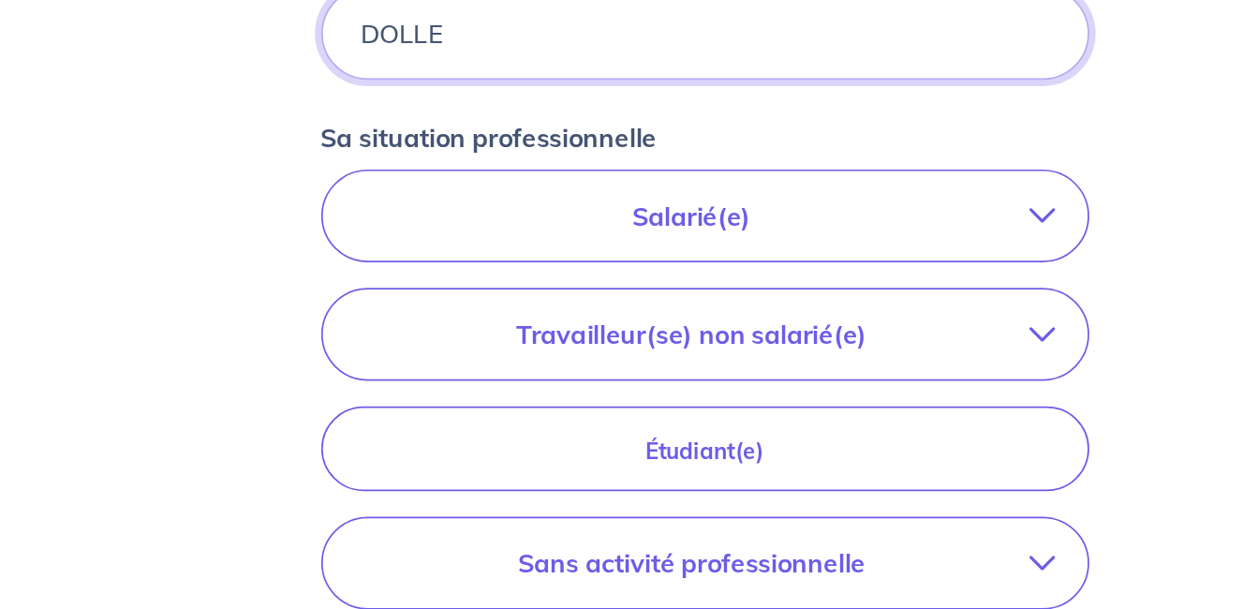
scroll to position [280, 0]
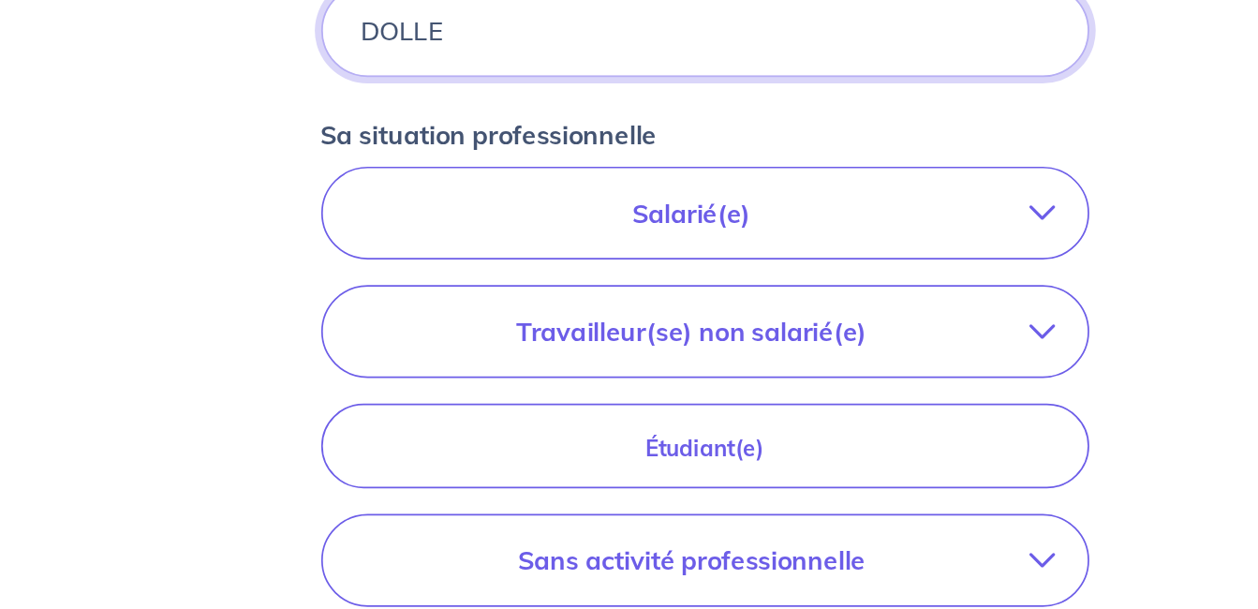
type input "DOLLE"
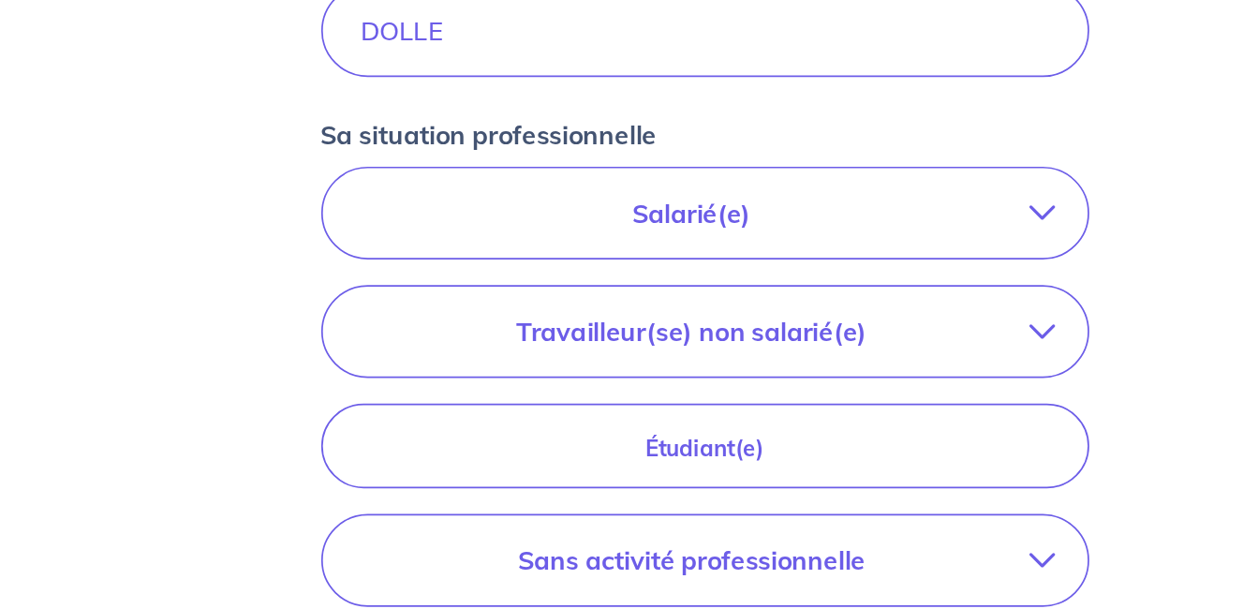
click at [689, 372] on p "Salarié(e)" at bounding box center [621, 376] width 395 height 22
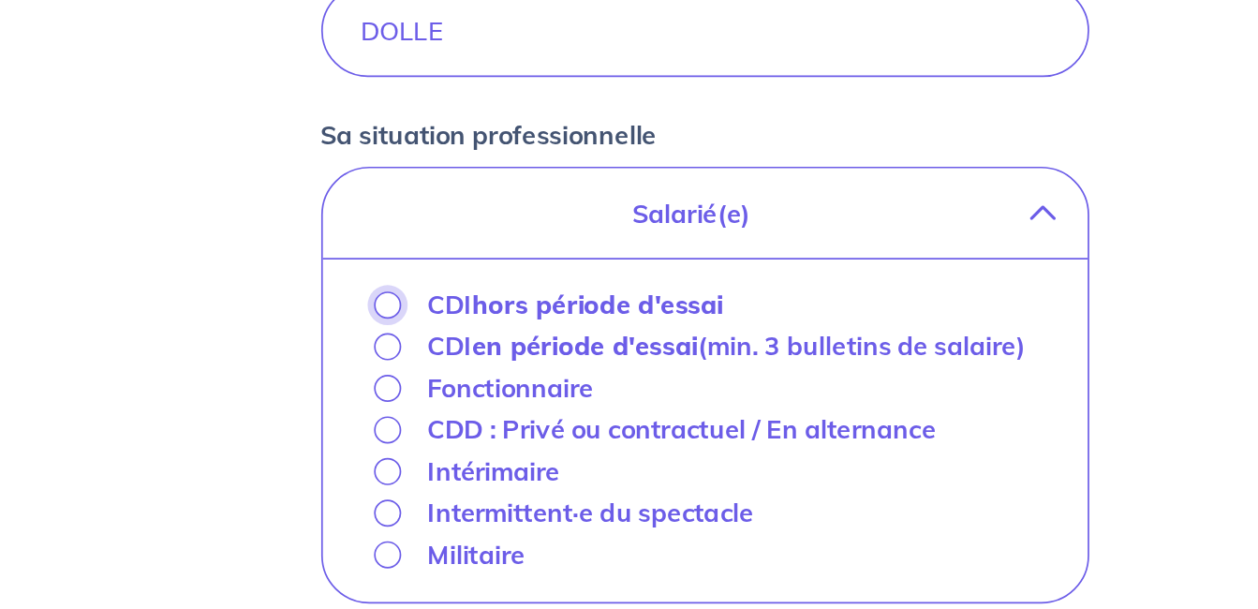
click at [444, 424] on input "CDI hors période d'essai" at bounding box center [444, 431] width 16 height 16
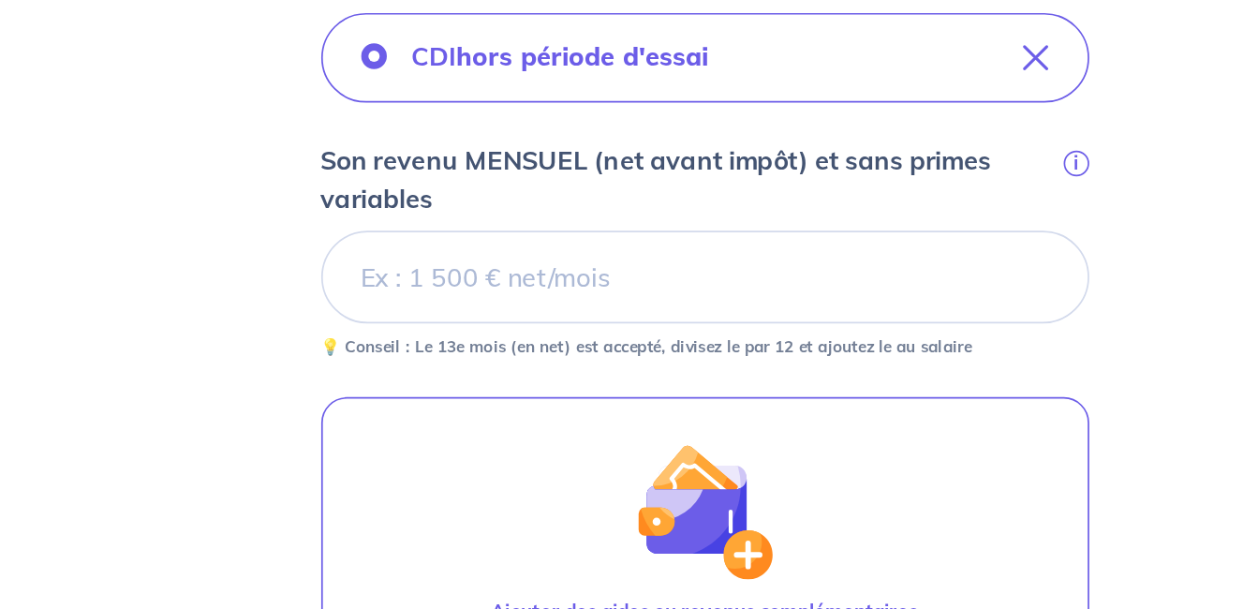
scroll to position [377, 0]
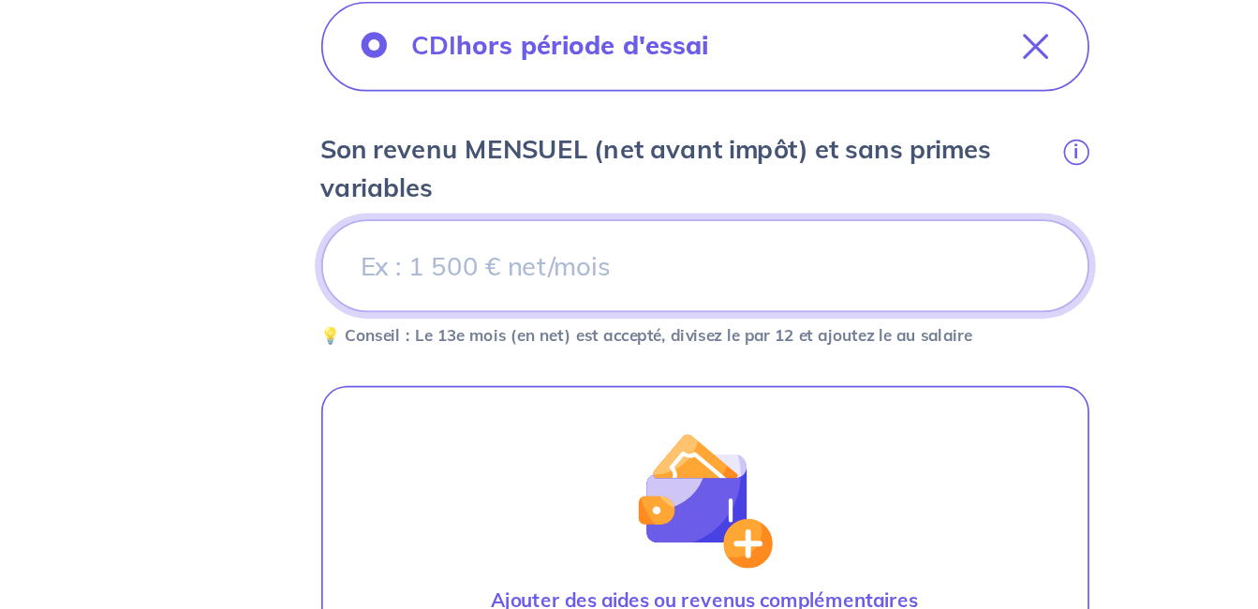
click at [542, 419] on input "Son revenu MENSUEL (net avant impôt) et sans primes variables i" at bounding box center [630, 407] width 450 height 54
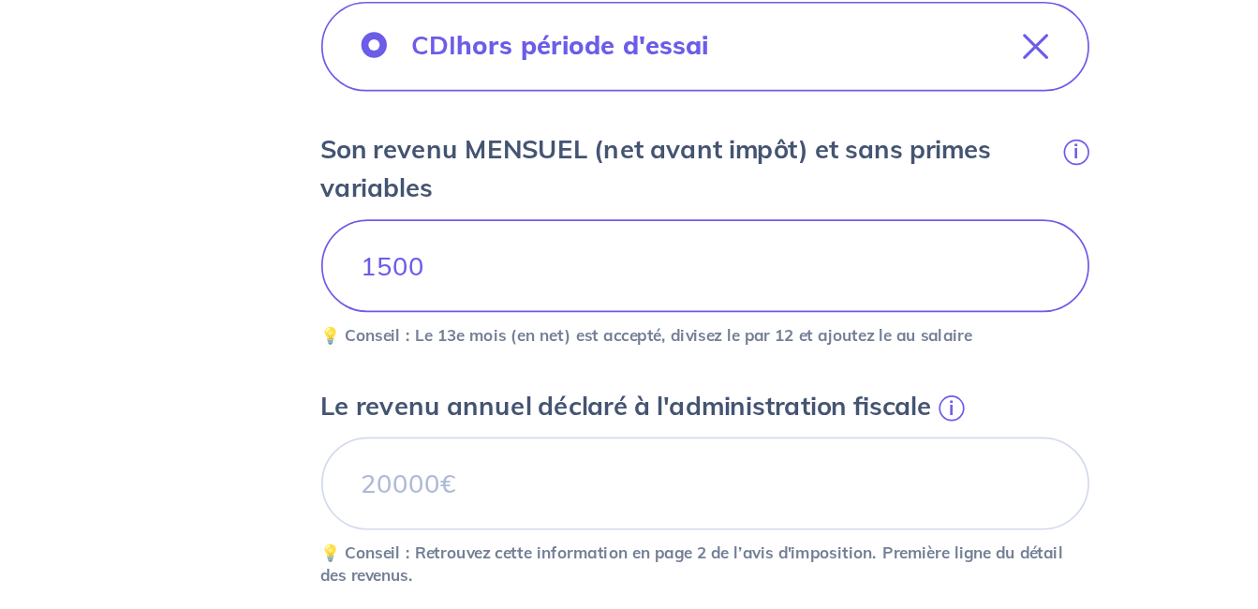
click at [882, 506] on div "Concernant vos locataires Locataire 2 Son prénom [PERSON_NAME] nom DOLLE Sa sit…" at bounding box center [629, 393] width 1199 height 1344
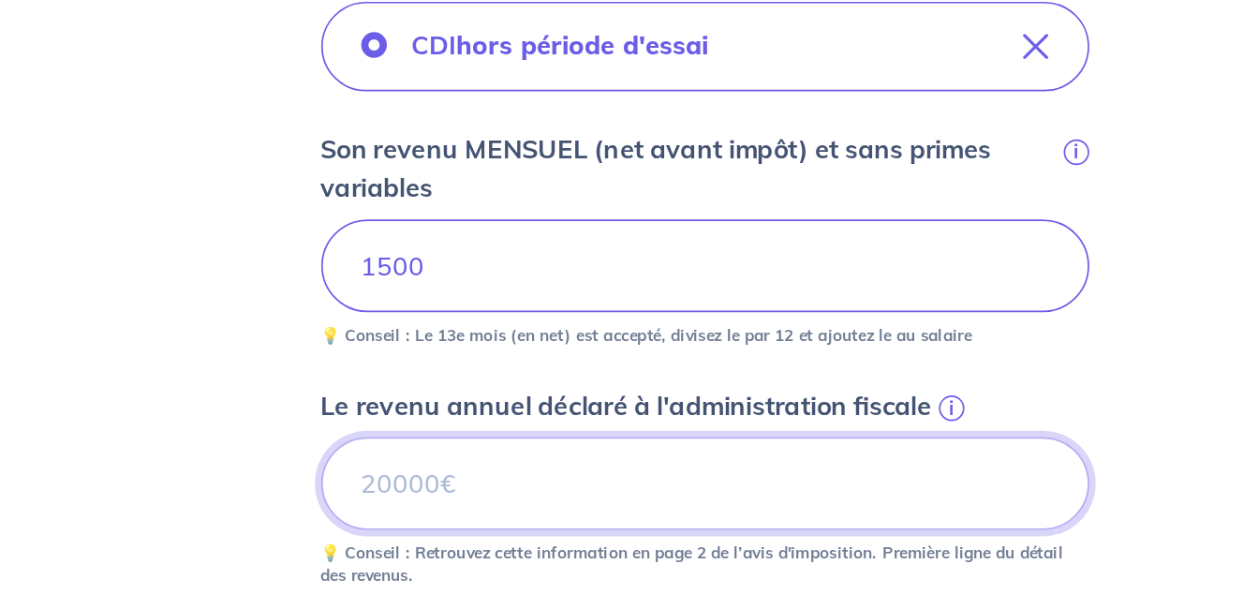
click at [460, 530] on input "Le revenu annuel déclaré à l'administration fiscale i" at bounding box center [630, 535] width 450 height 54
type input "18000"
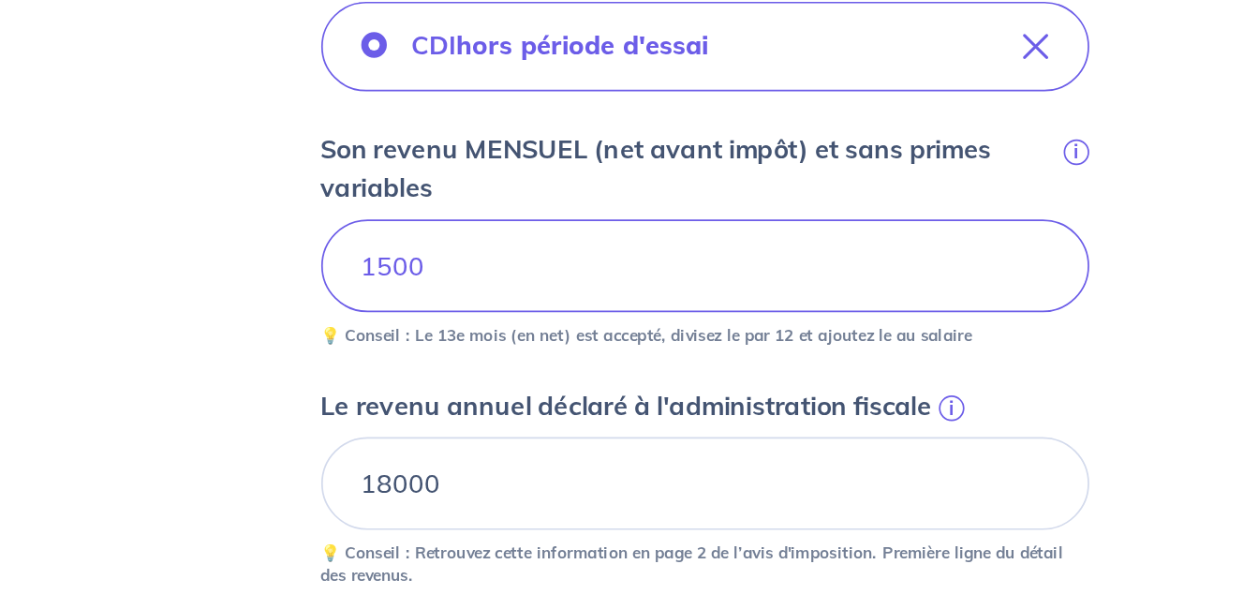
click at [876, 436] on div "Concernant vos locataires Locataire 2 Son prénom [PERSON_NAME] nom DOLLE Sa sit…" at bounding box center [629, 393] width 1199 height 1344
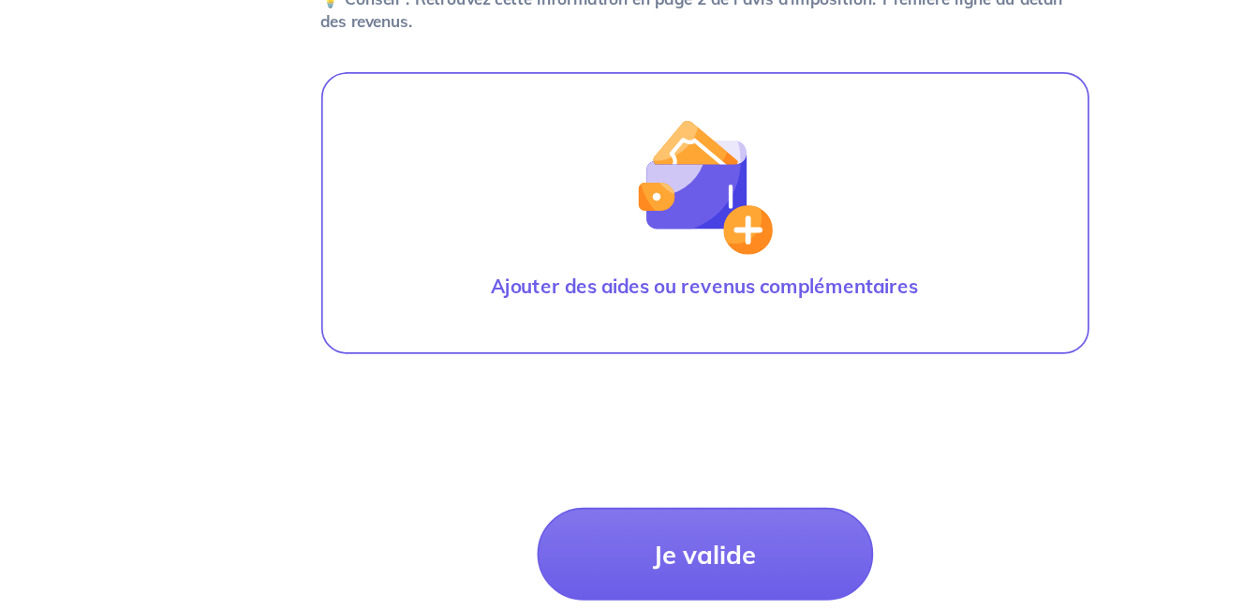
scroll to position [702, 0]
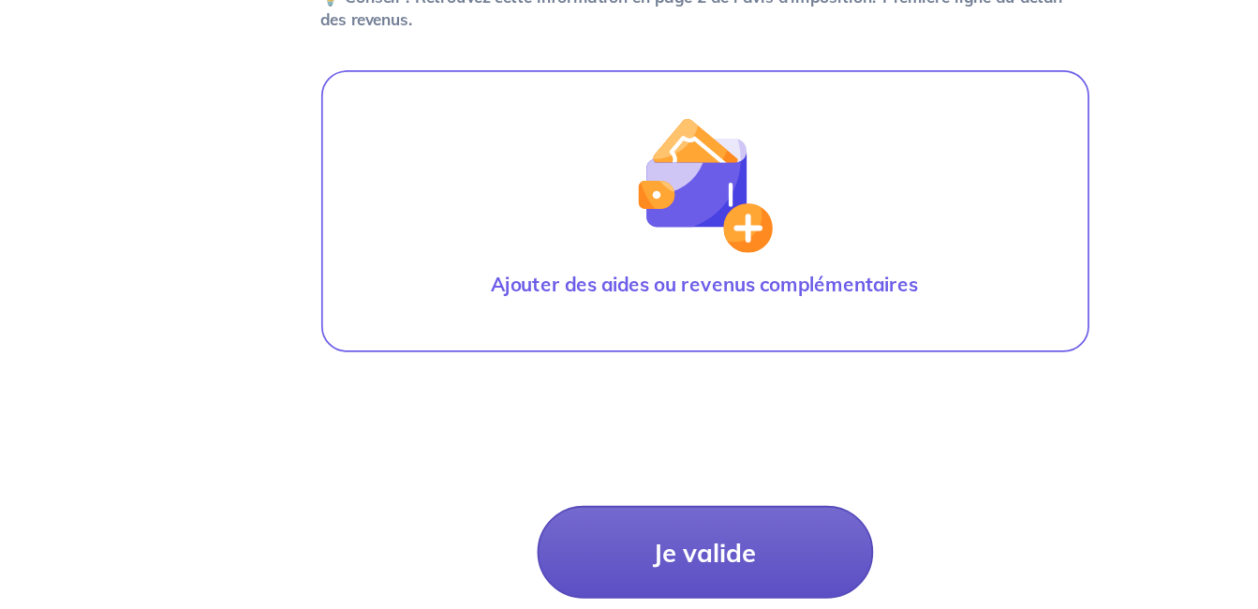
click at [634, 580] on button "Je valide" at bounding box center [629, 575] width 197 height 54
